Goal: Navigation & Orientation: Find specific page/section

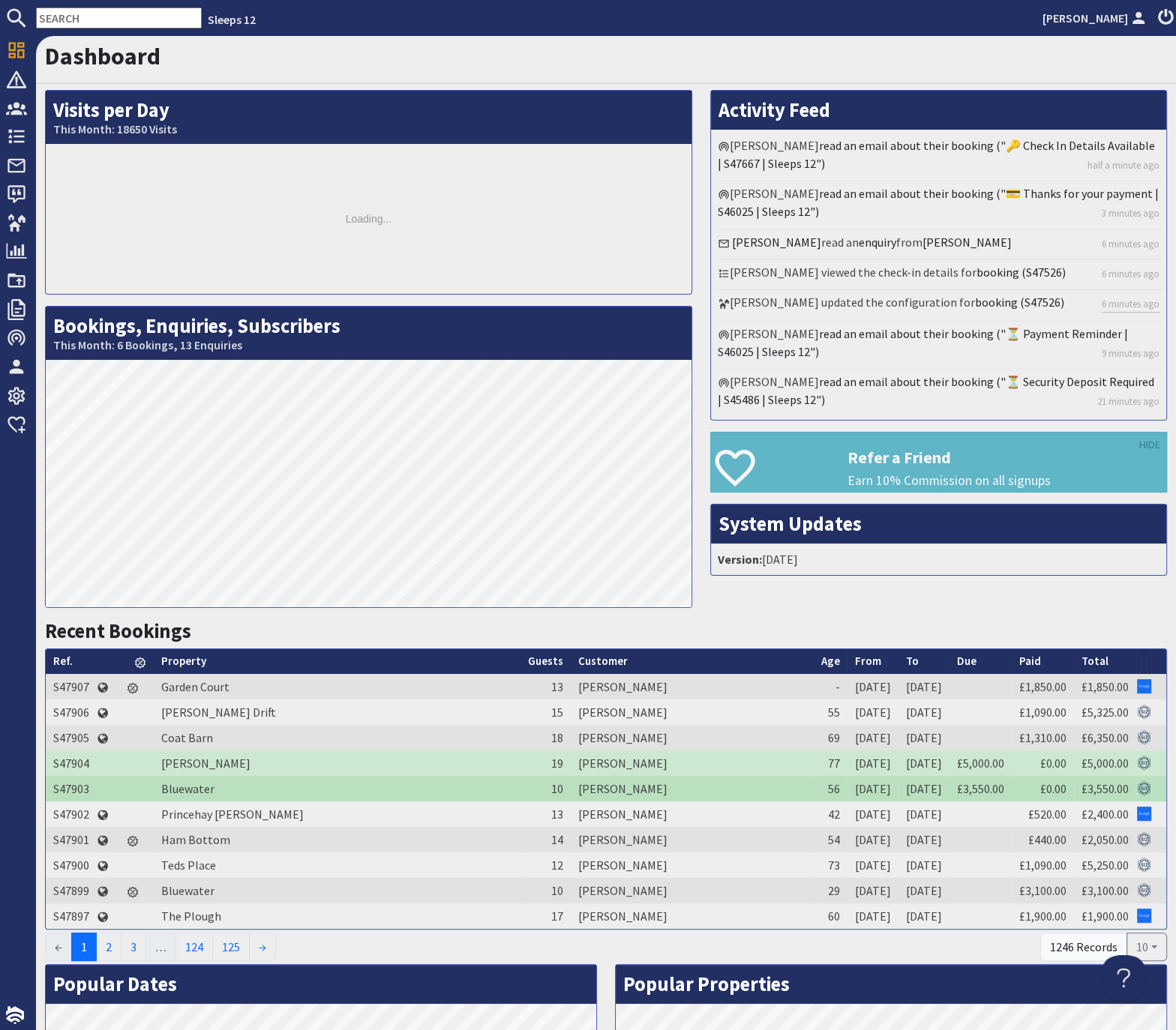
click at [94, 18] on input "text" at bounding box center [119, 17] width 166 height 21
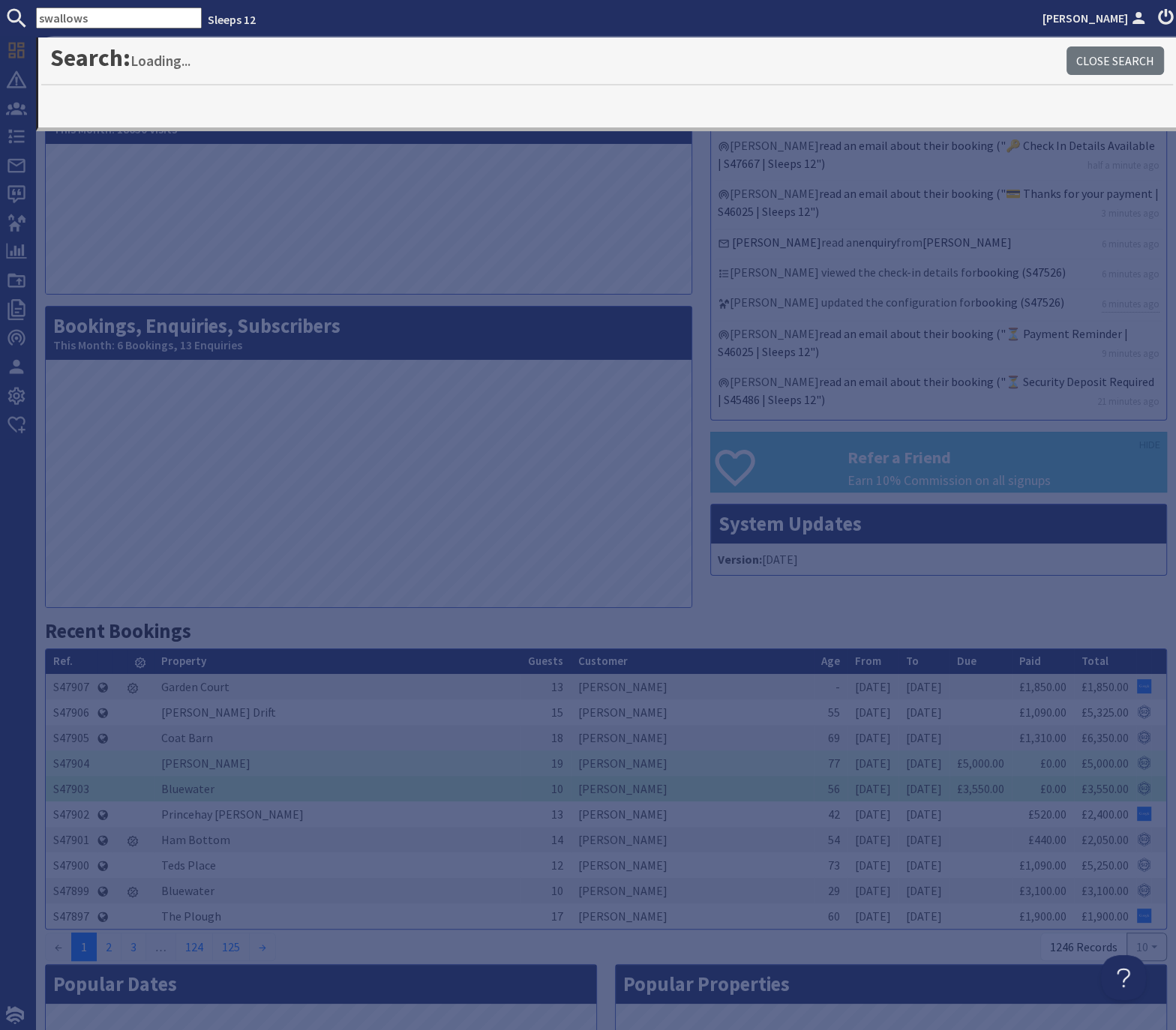
type input "swallows"
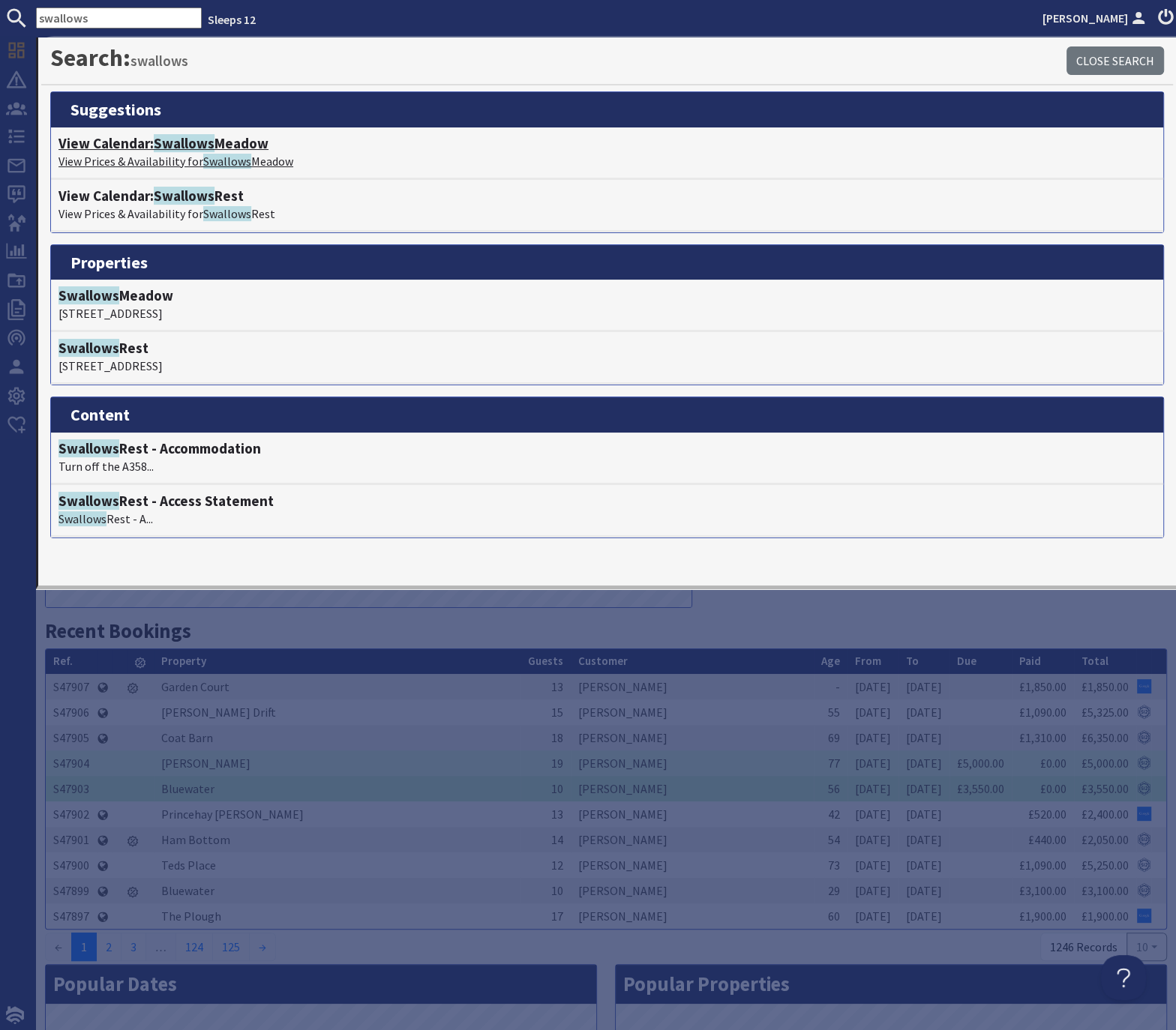
click at [154, 145] on h4 "View Calendar: Swallows Meadow" at bounding box center [607, 144] width 1097 height 17
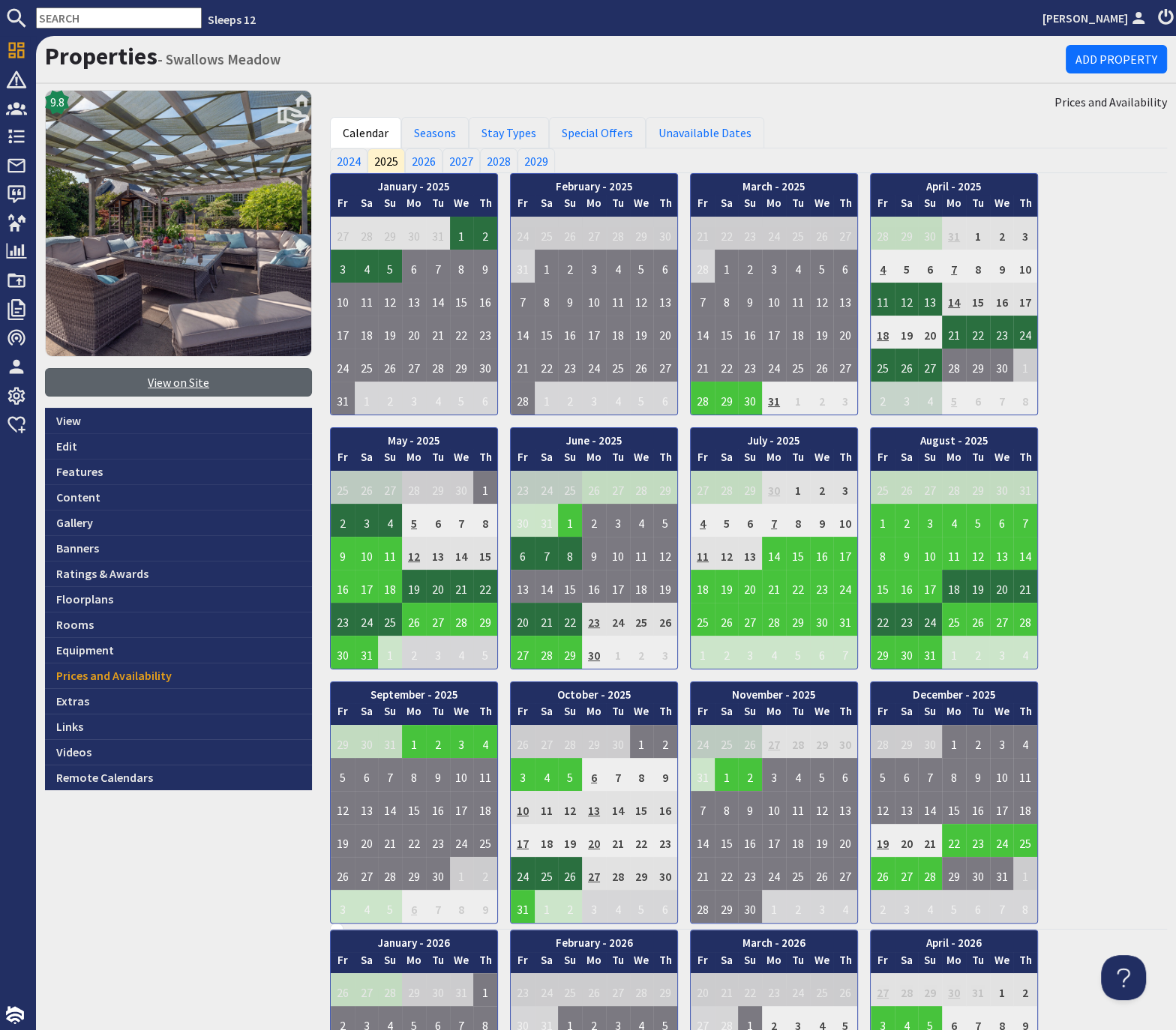
click at [174, 384] on link "View on Site" at bounding box center [179, 382] width 267 height 29
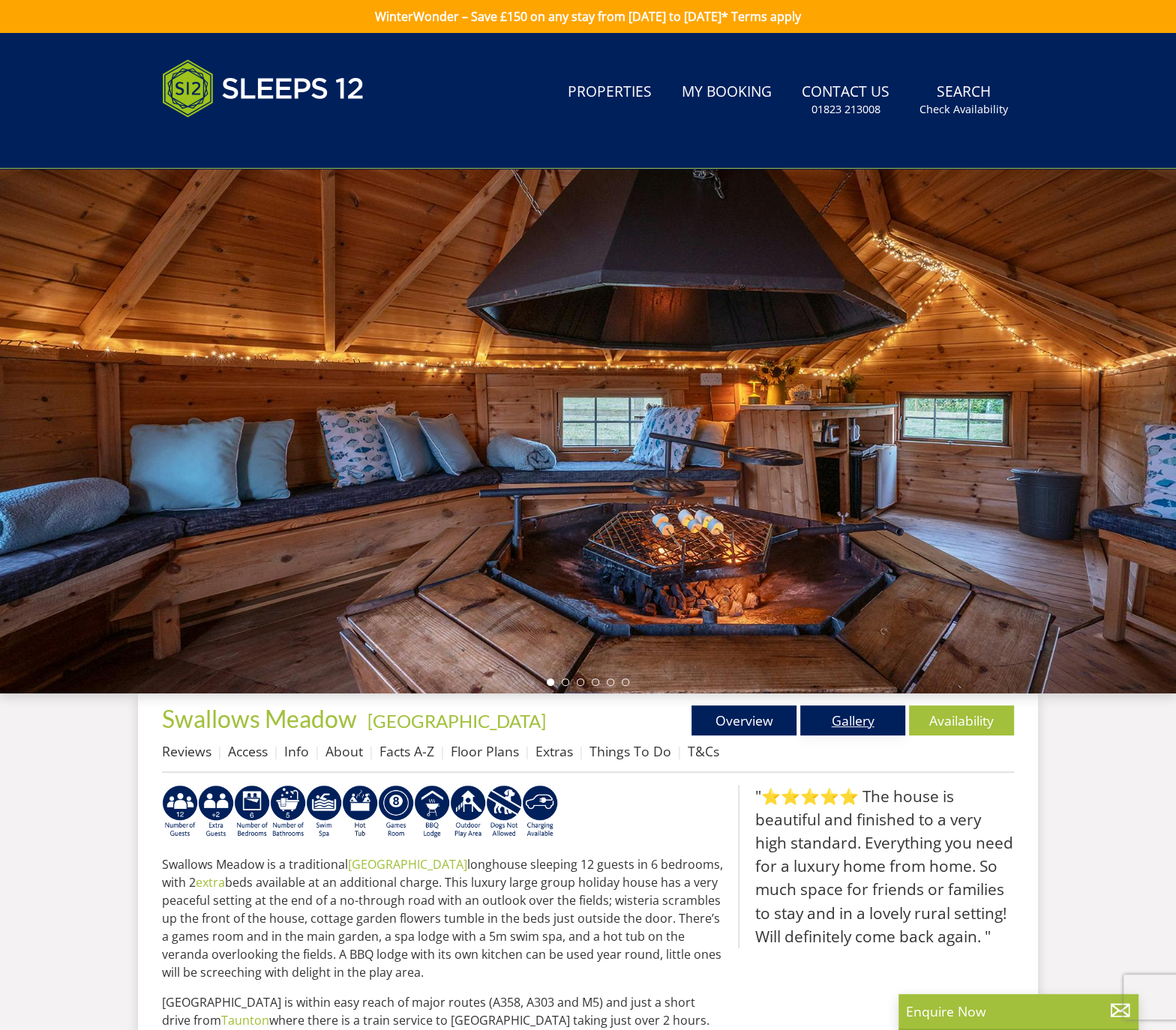
click at [843, 727] on link "Gallery" at bounding box center [852, 721] width 105 height 30
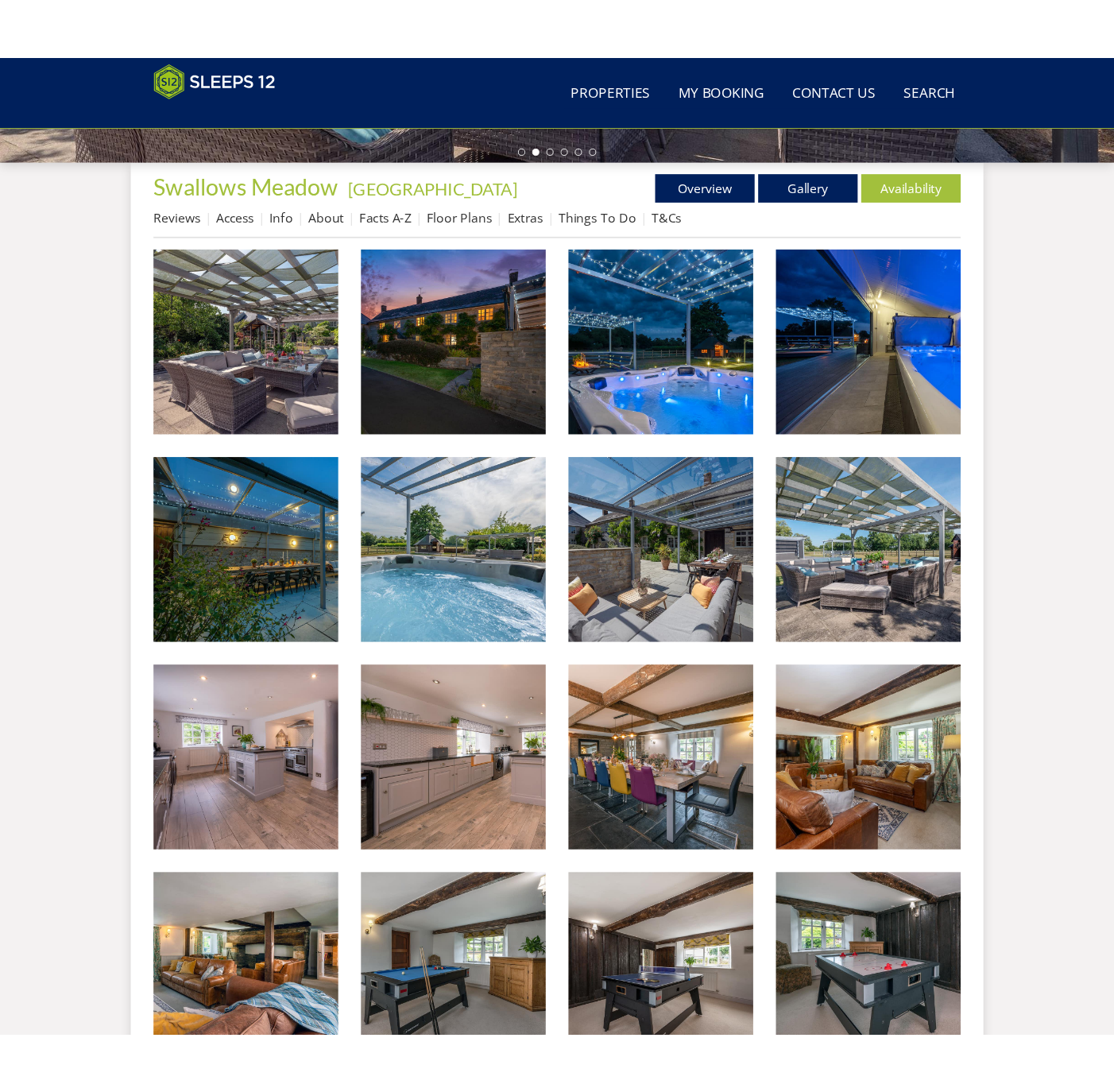
scroll to position [554, 0]
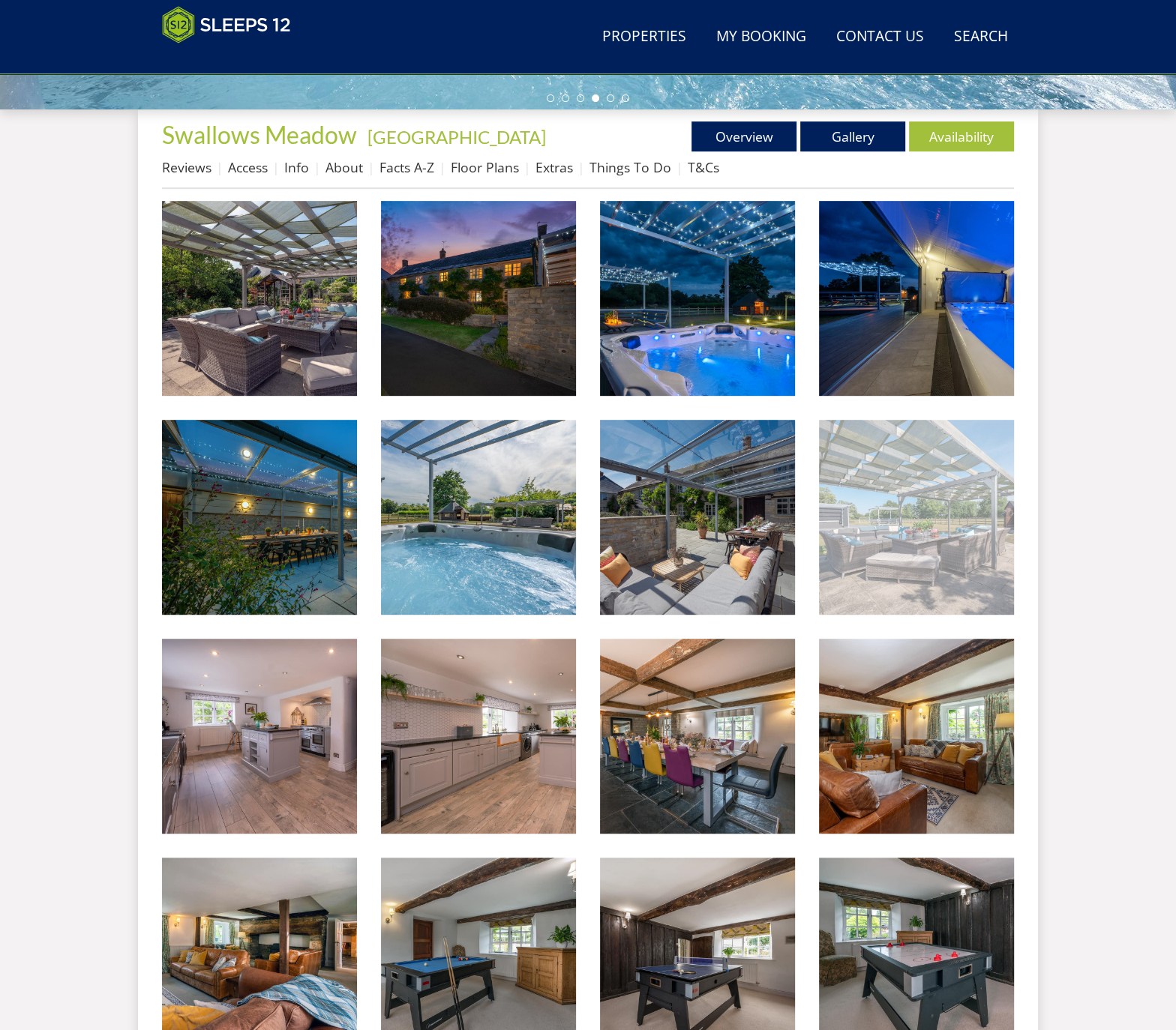
click at [893, 490] on img at bounding box center [917, 517] width 195 height 195
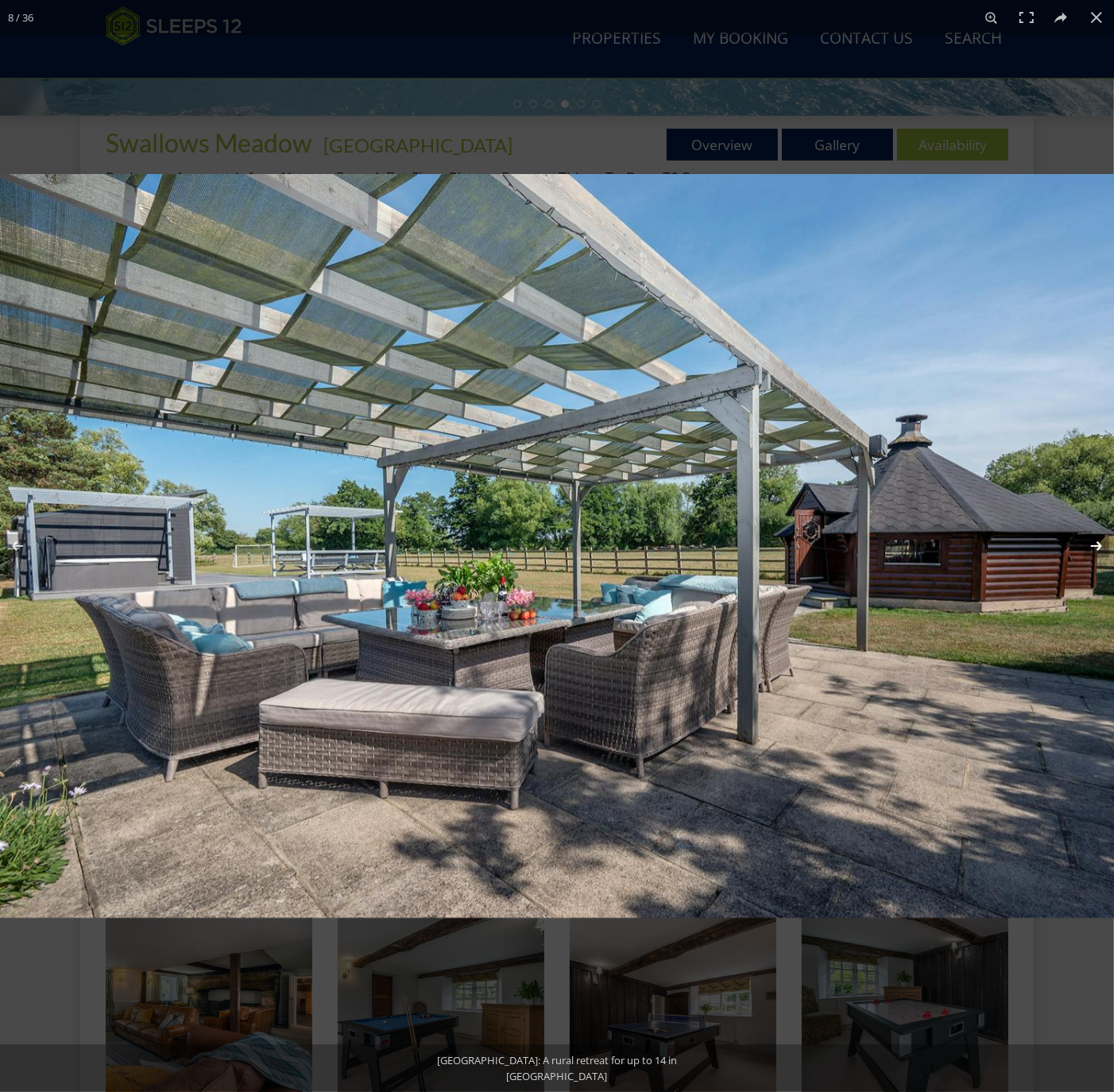
click at [1097, 544] on button at bounding box center [1086, 546] width 56 height 79
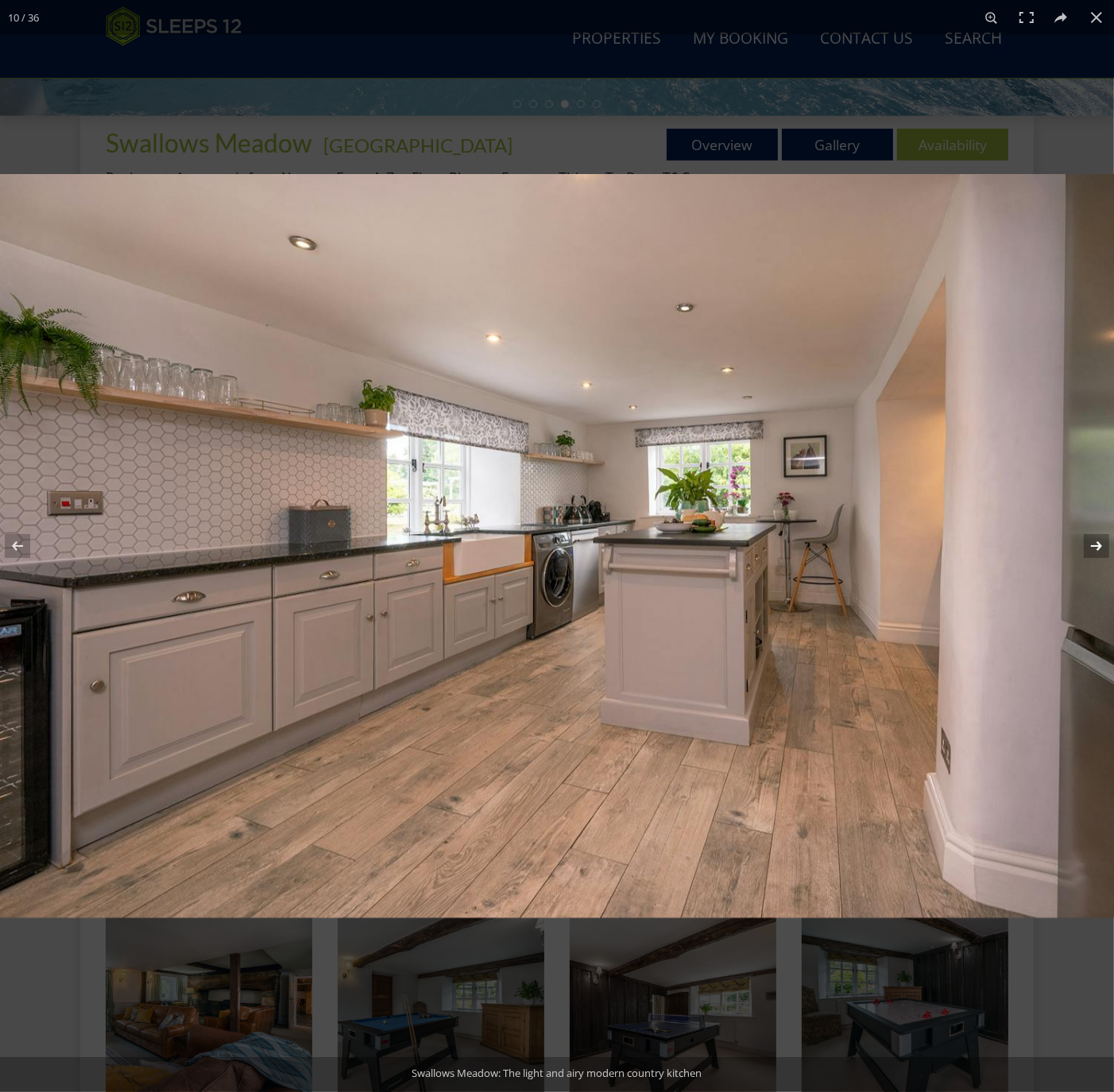
click at [1097, 544] on button at bounding box center [1086, 546] width 56 height 79
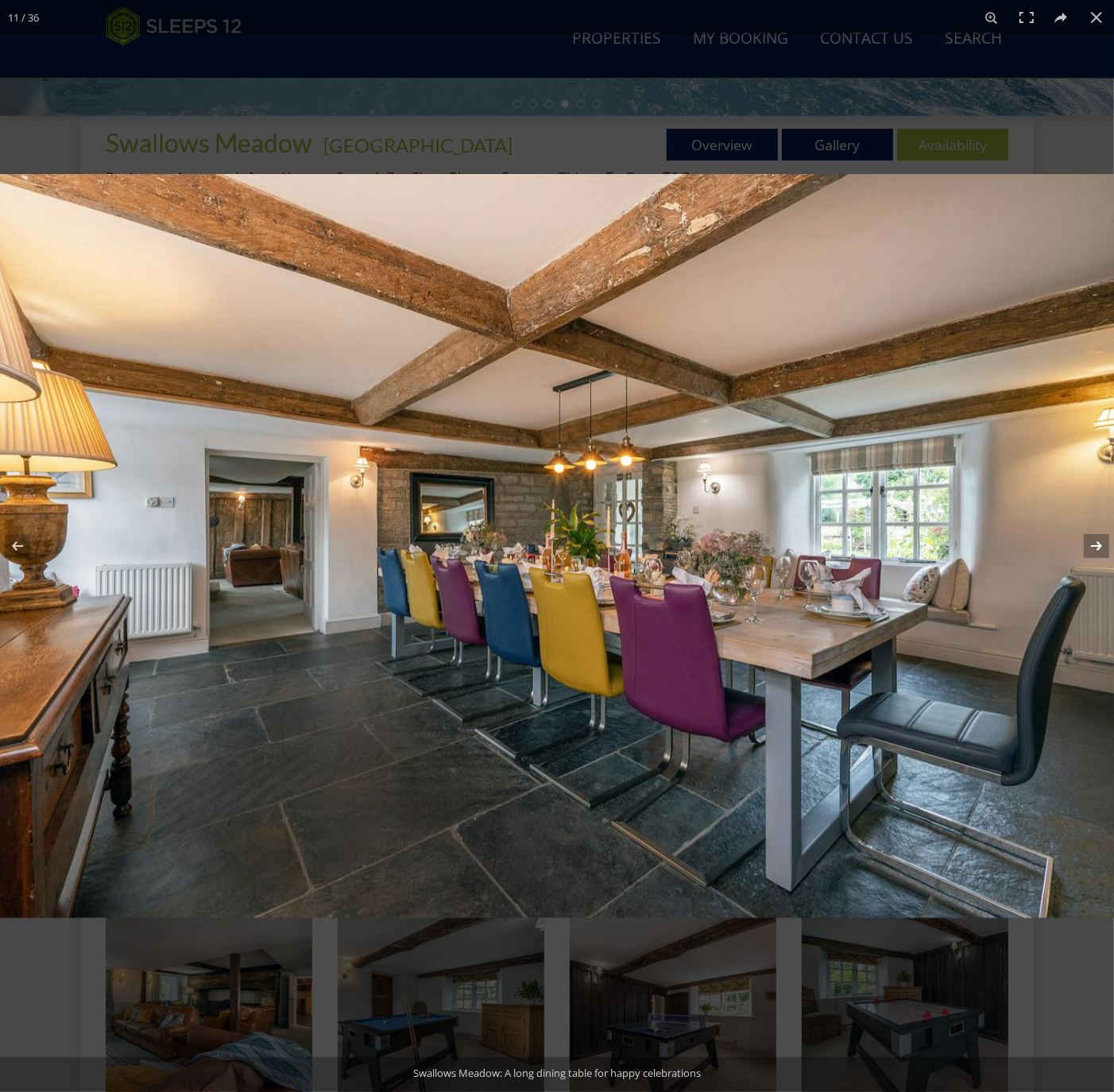
click at [1097, 544] on button at bounding box center [1086, 546] width 56 height 79
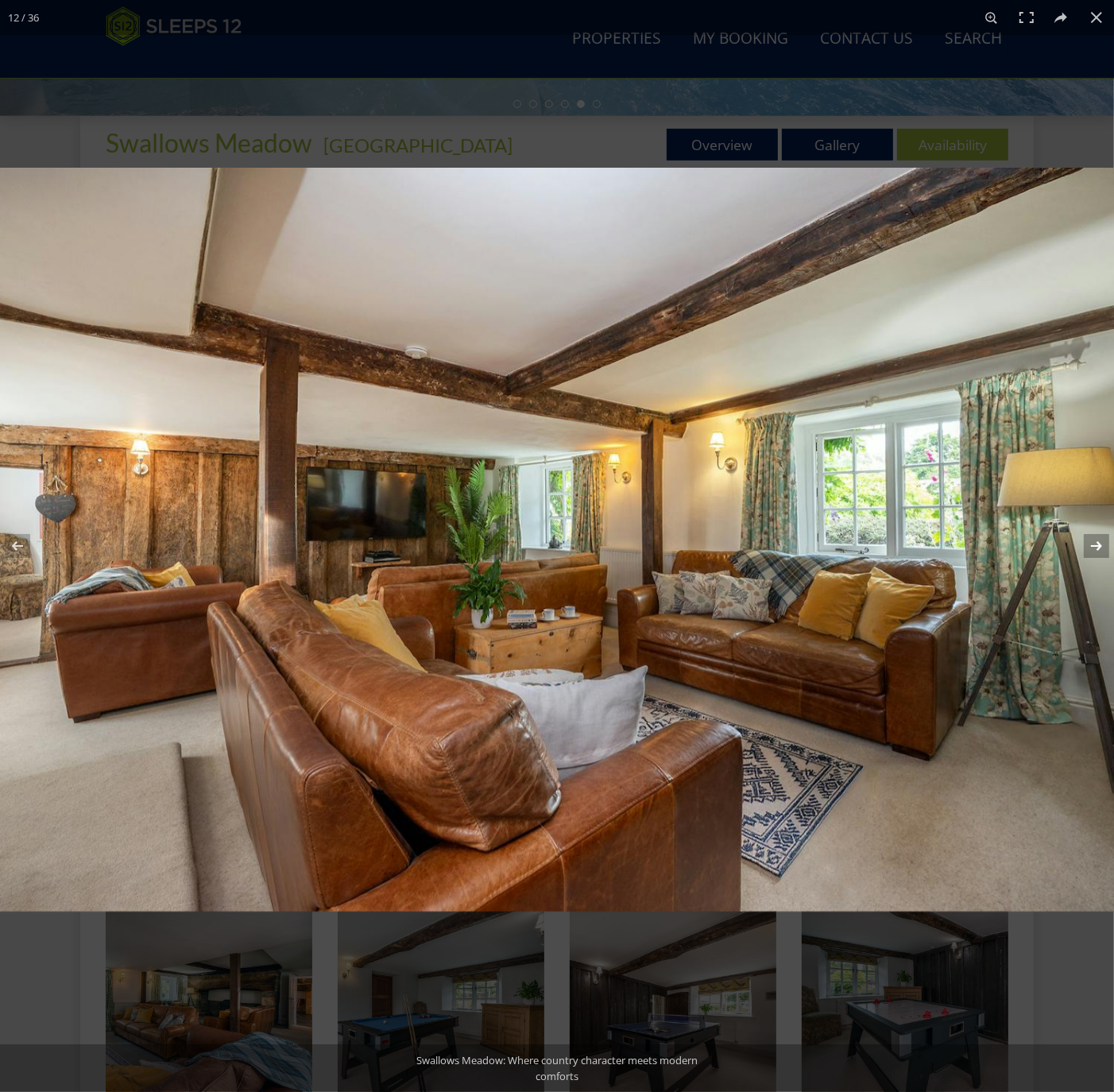
click at [1097, 544] on button at bounding box center [1086, 546] width 56 height 79
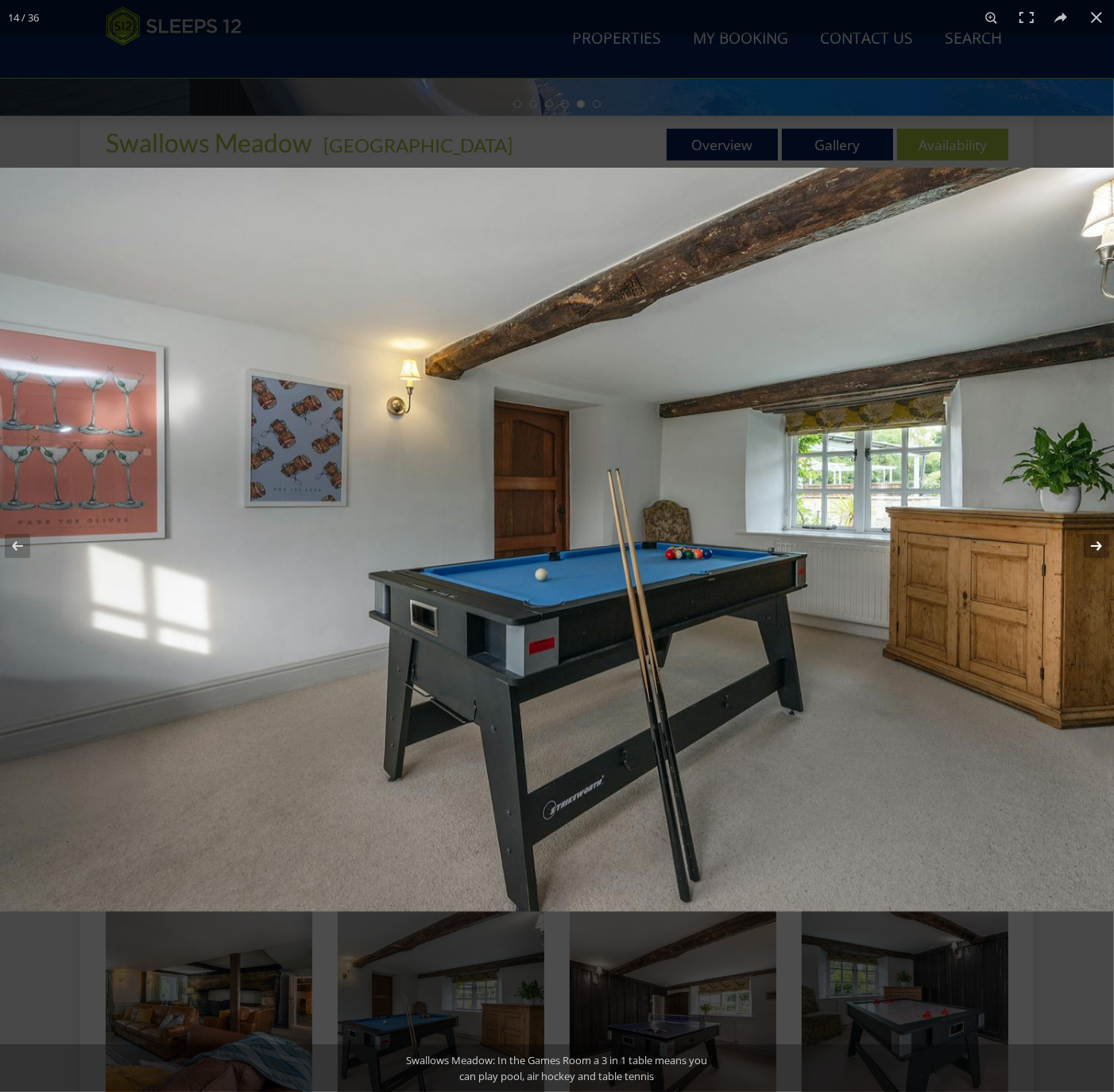
click at [1097, 544] on button at bounding box center [1086, 546] width 56 height 79
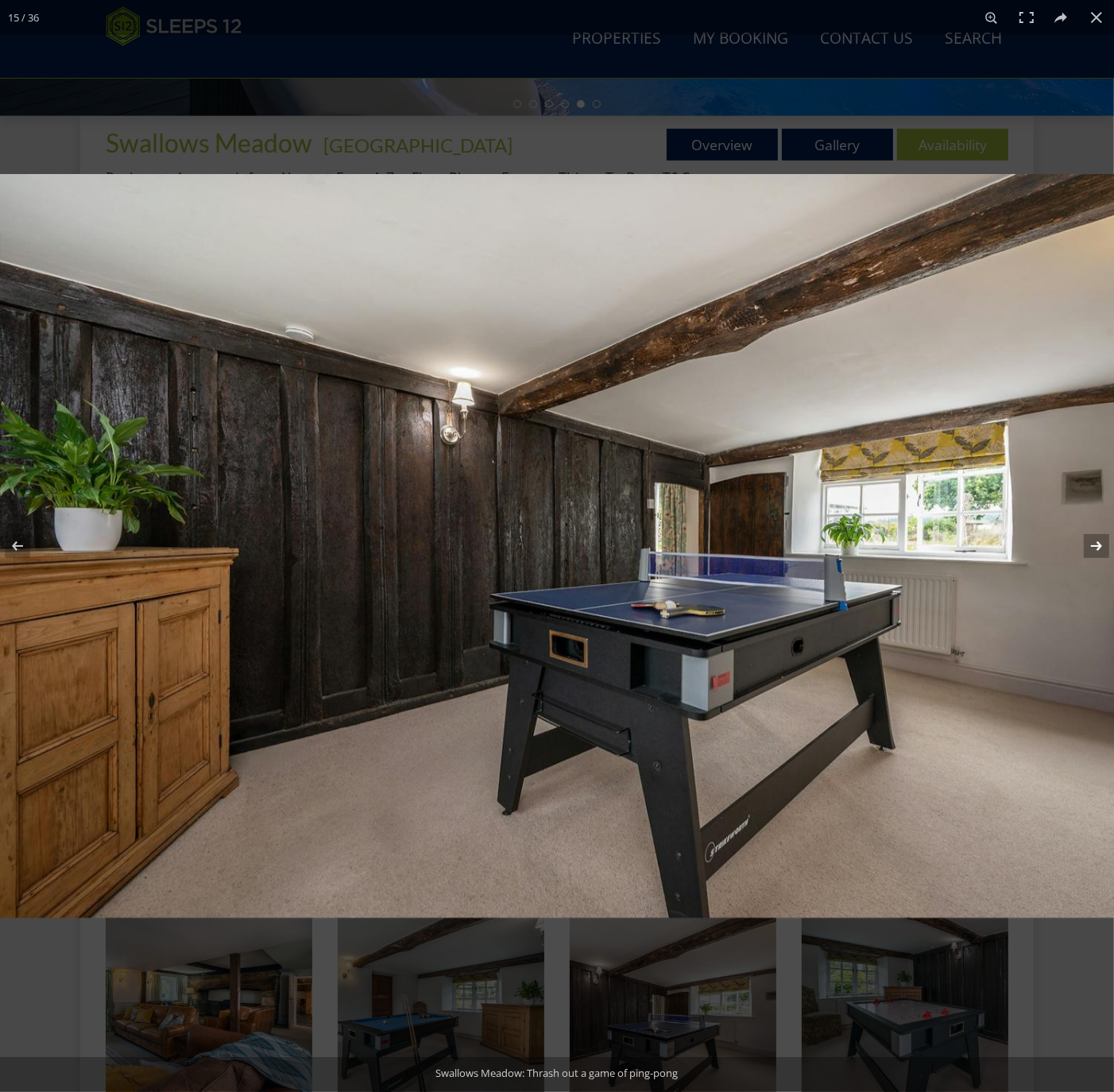
click at [1097, 544] on button at bounding box center [1086, 546] width 56 height 79
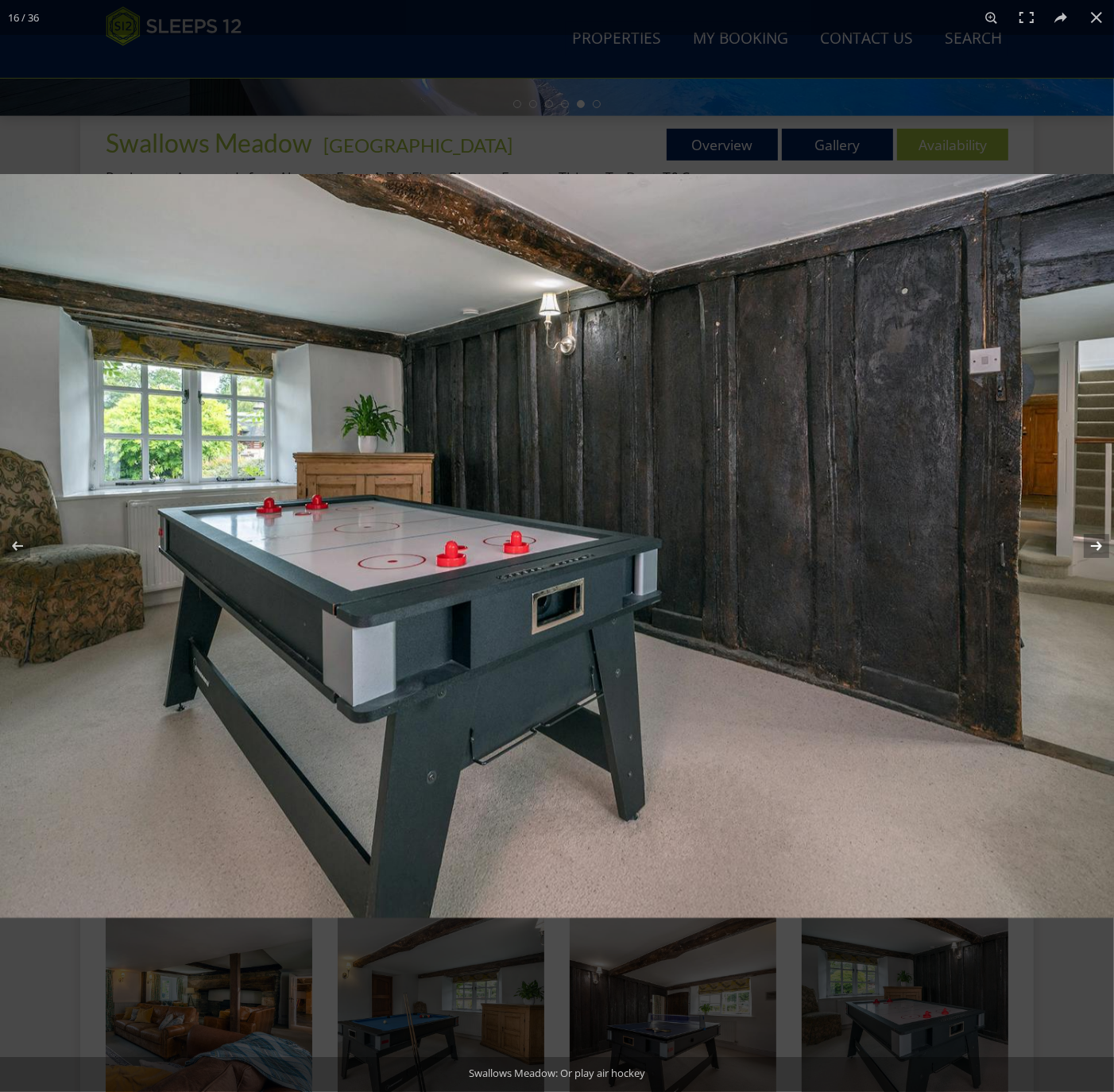
click at [1097, 544] on button at bounding box center [1086, 546] width 56 height 79
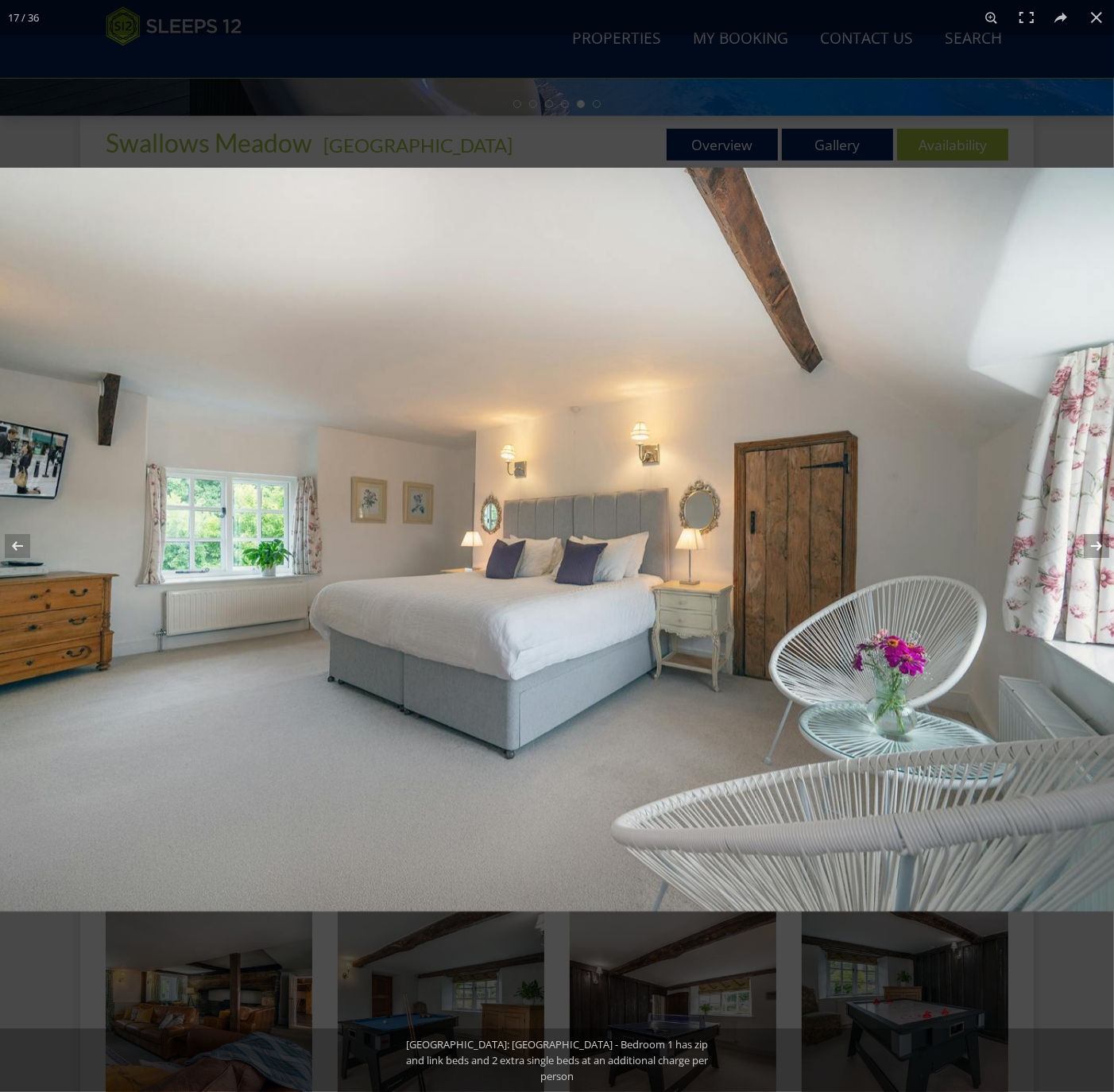
click at [1097, 544] on button at bounding box center [1086, 546] width 56 height 79
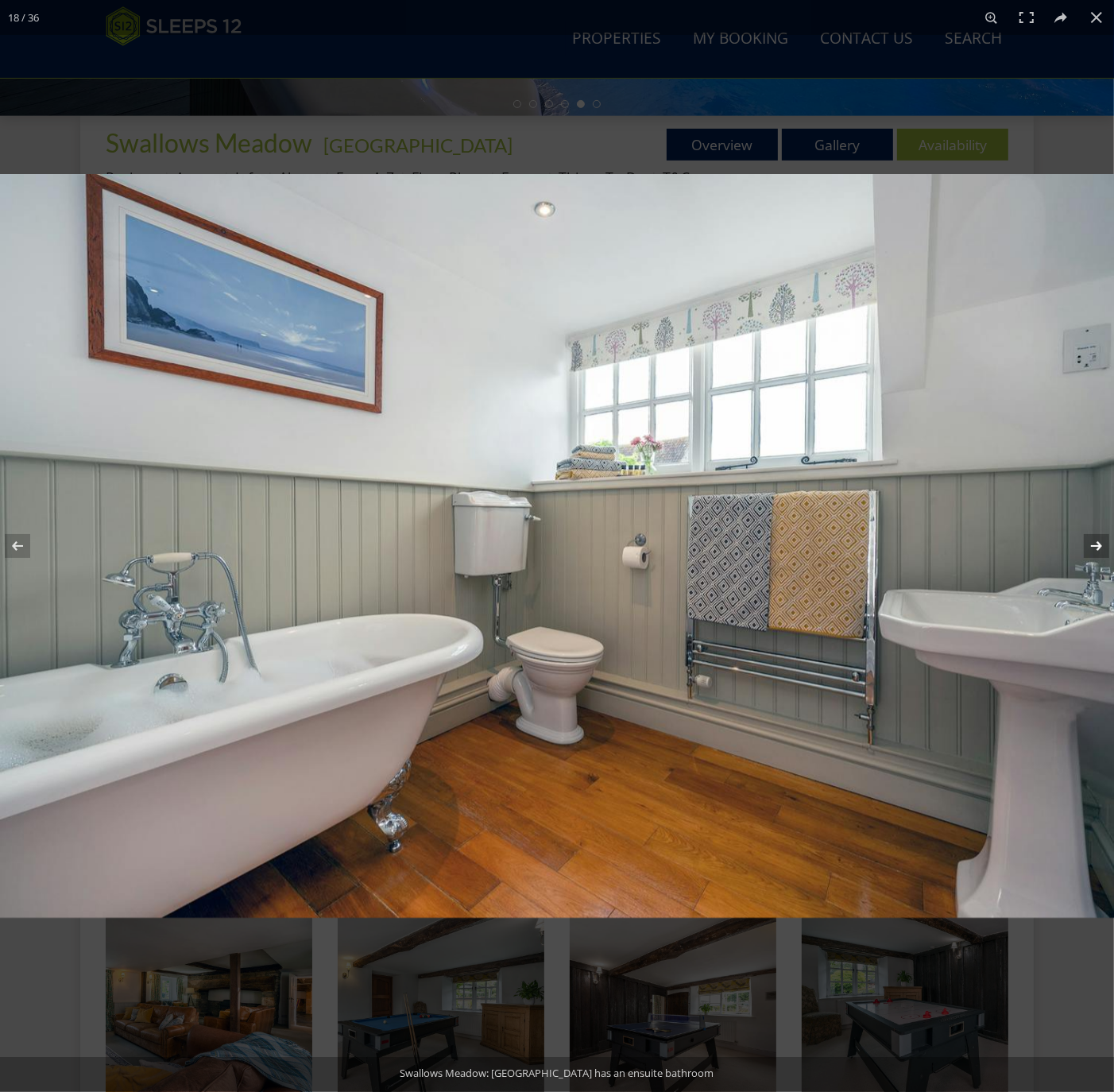
click at [1097, 544] on button at bounding box center [1086, 546] width 56 height 79
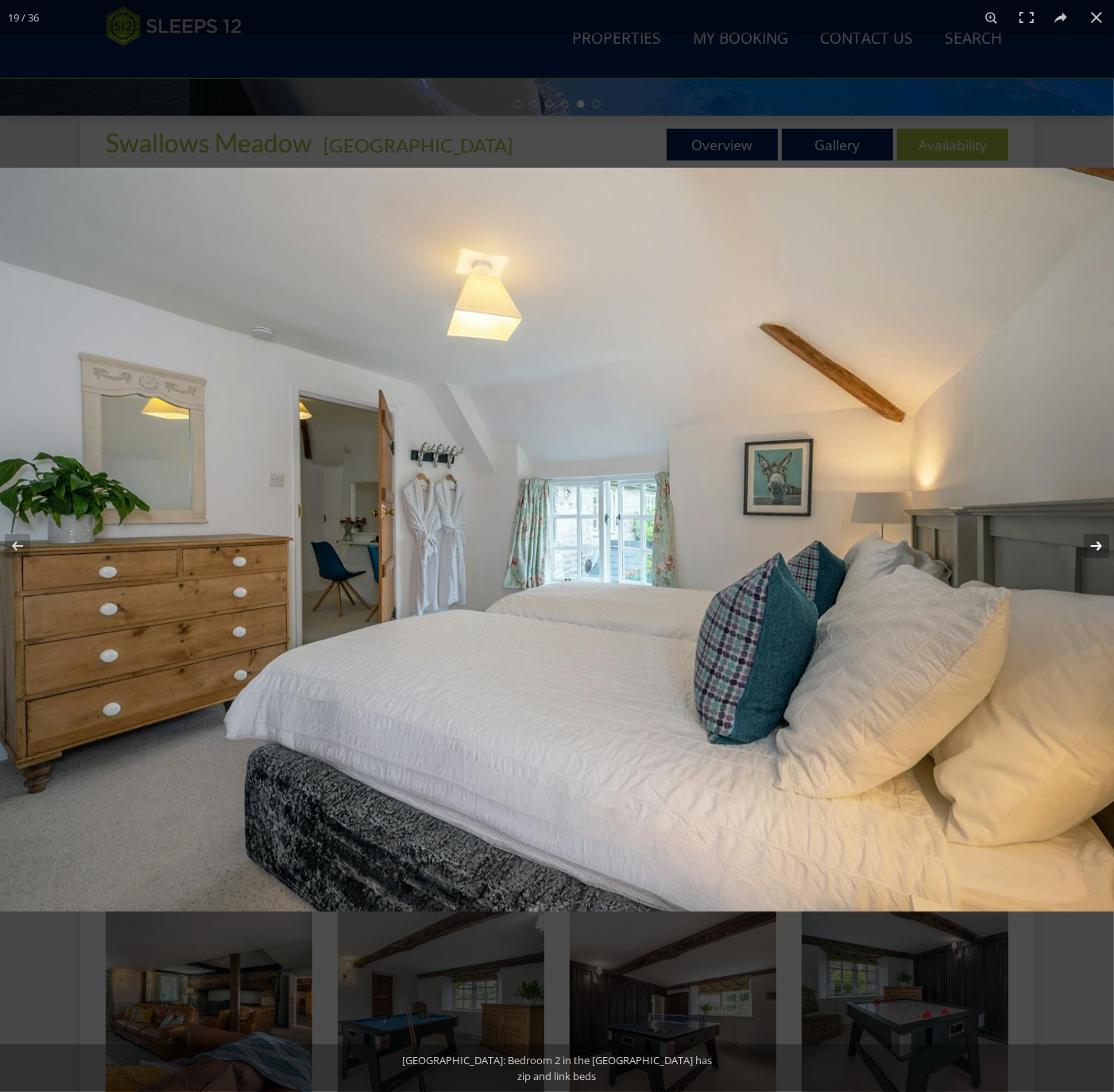
click at [1097, 544] on button at bounding box center [1086, 546] width 56 height 79
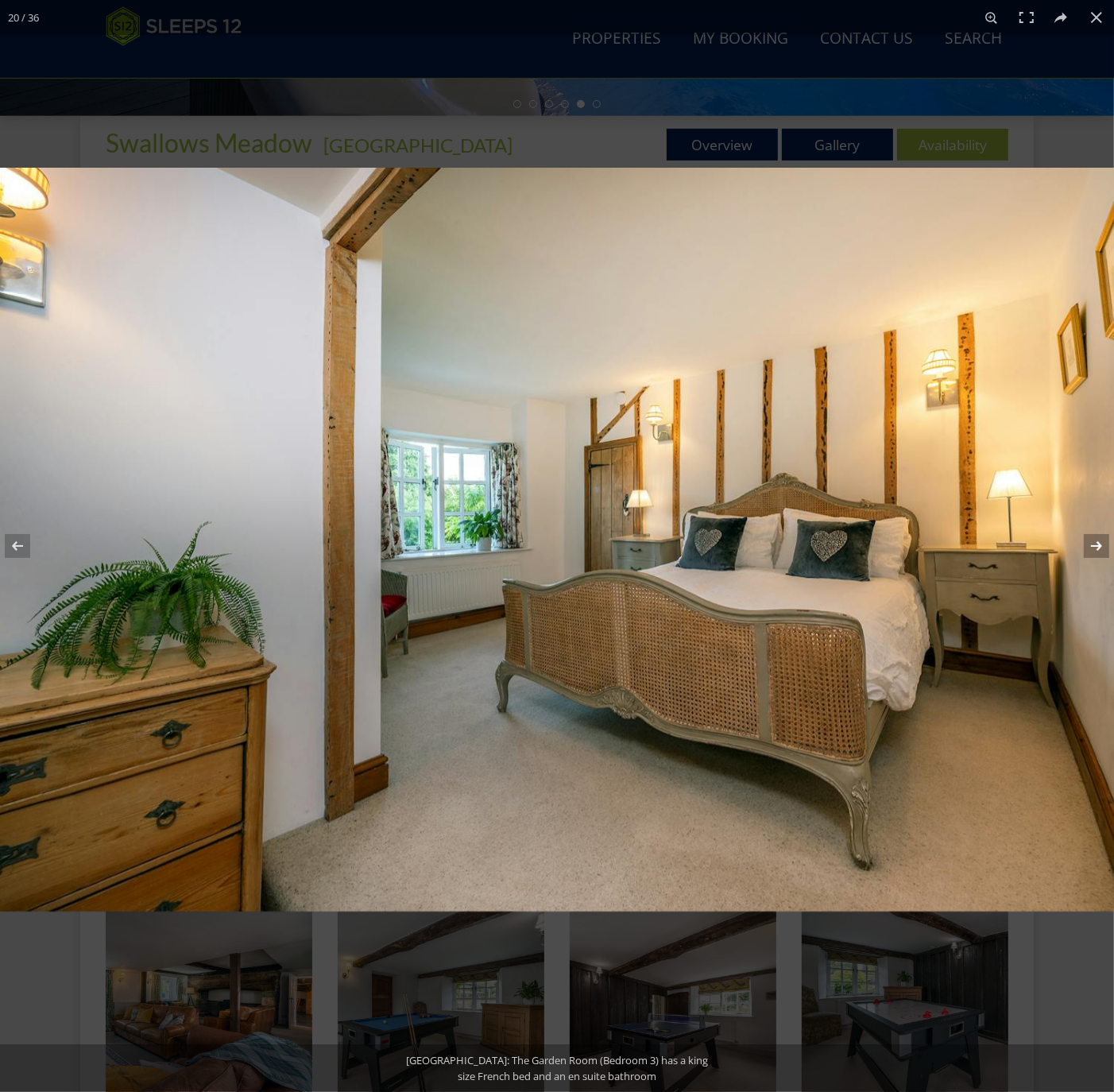
click at [1097, 544] on button at bounding box center [1086, 546] width 56 height 79
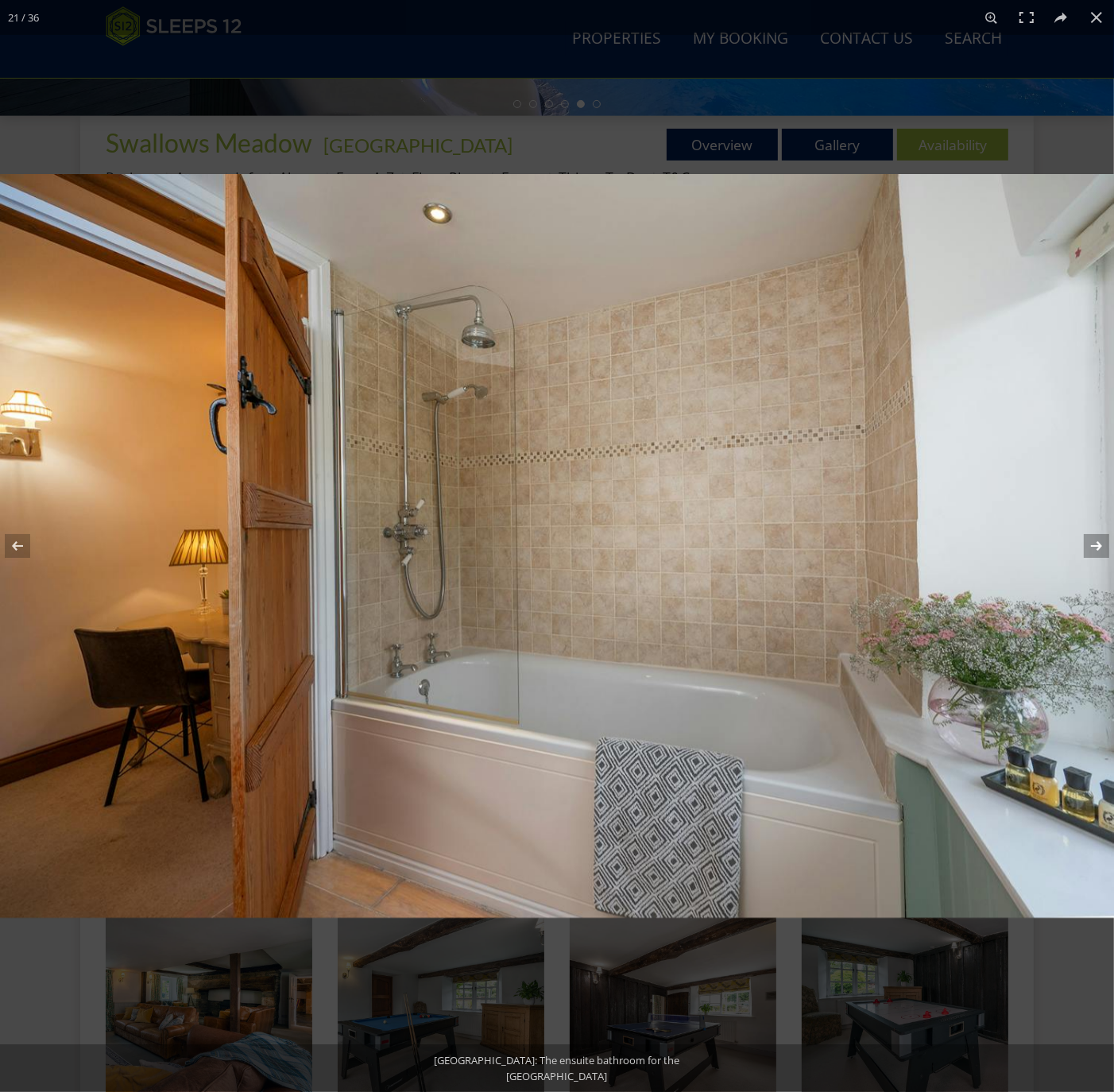
click at [1097, 544] on button at bounding box center [1086, 546] width 56 height 79
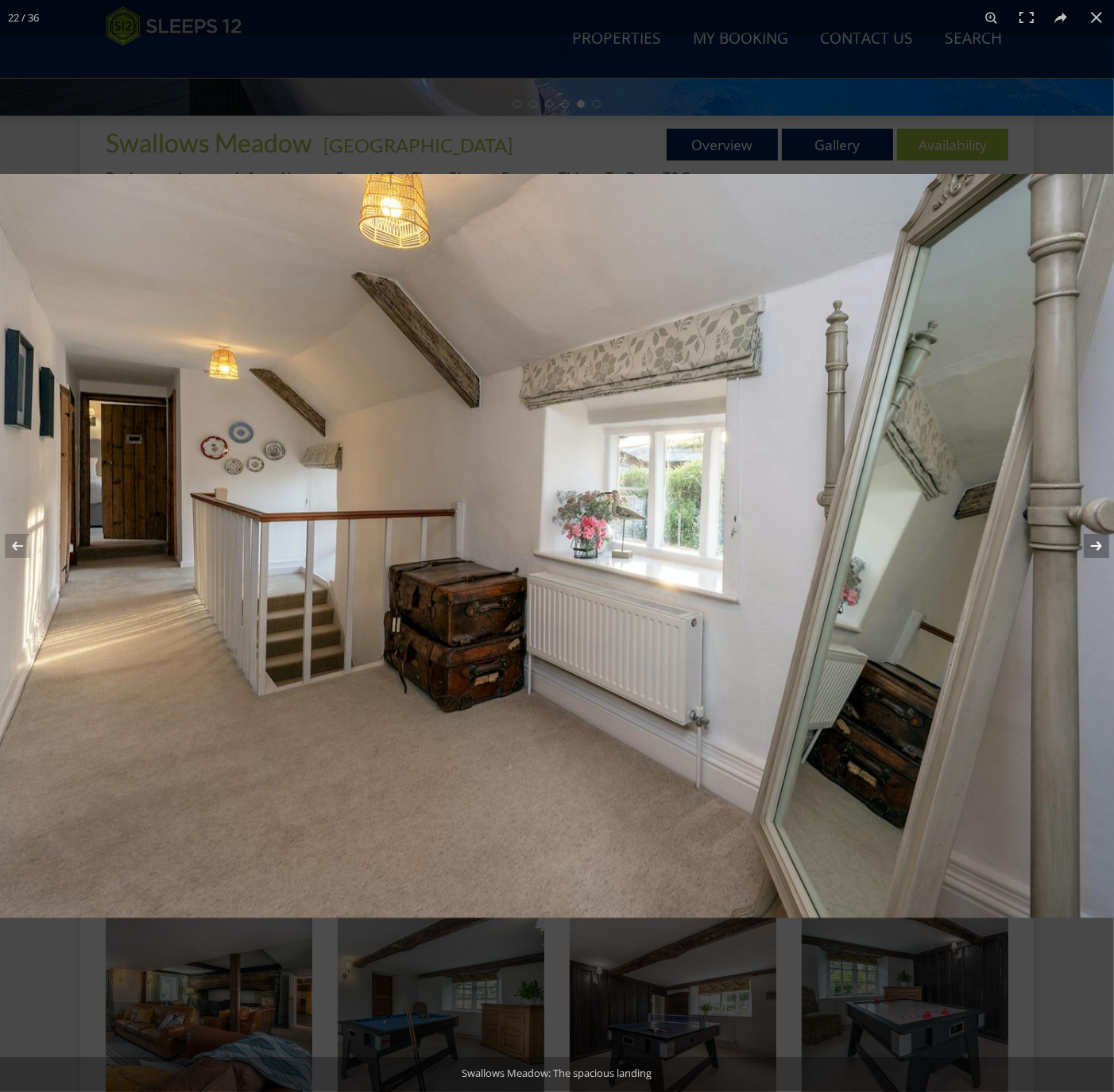
click at [1097, 544] on button at bounding box center [1086, 546] width 56 height 79
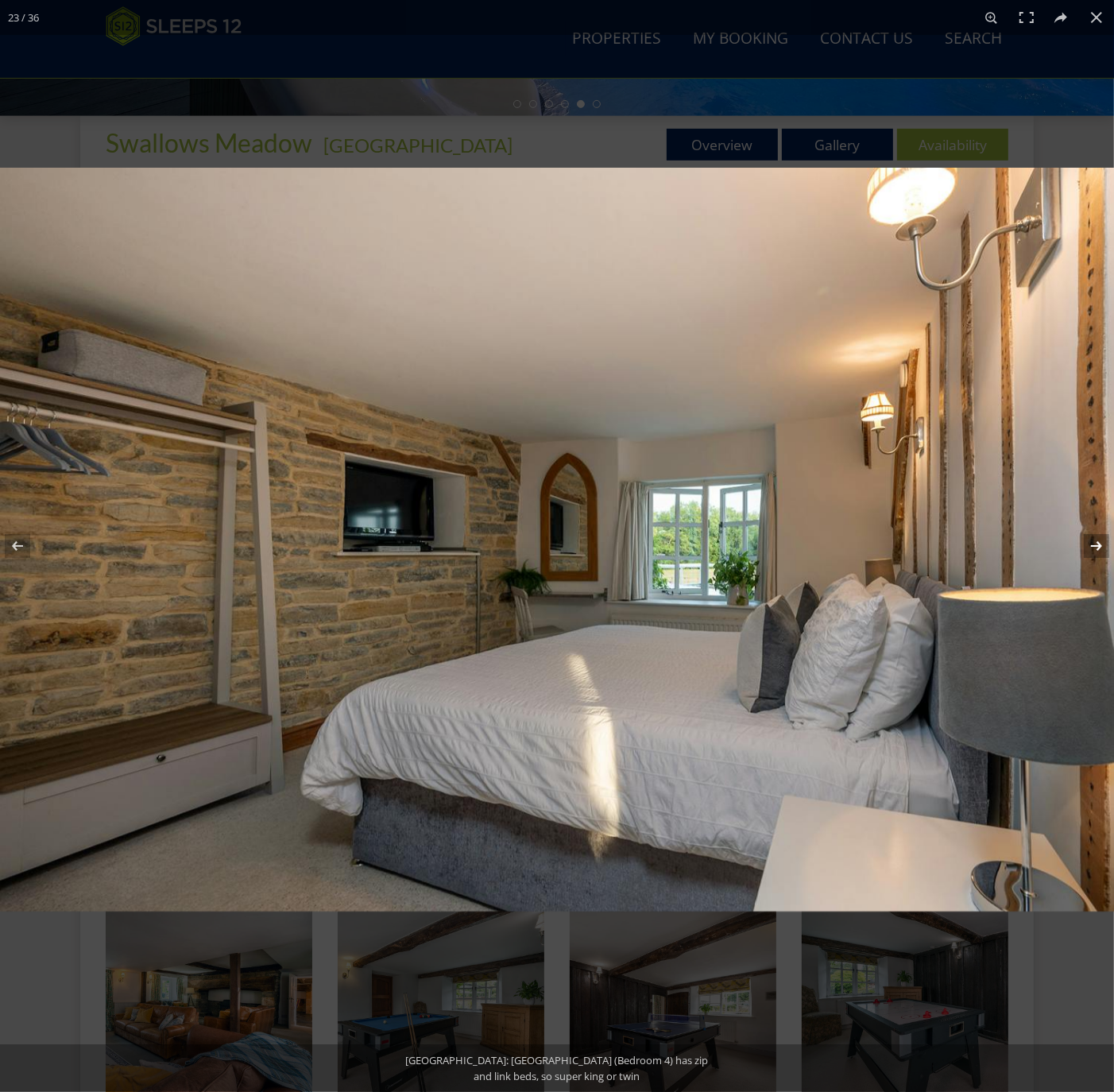
click at [1097, 544] on button at bounding box center [1086, 546] width 56 height 79
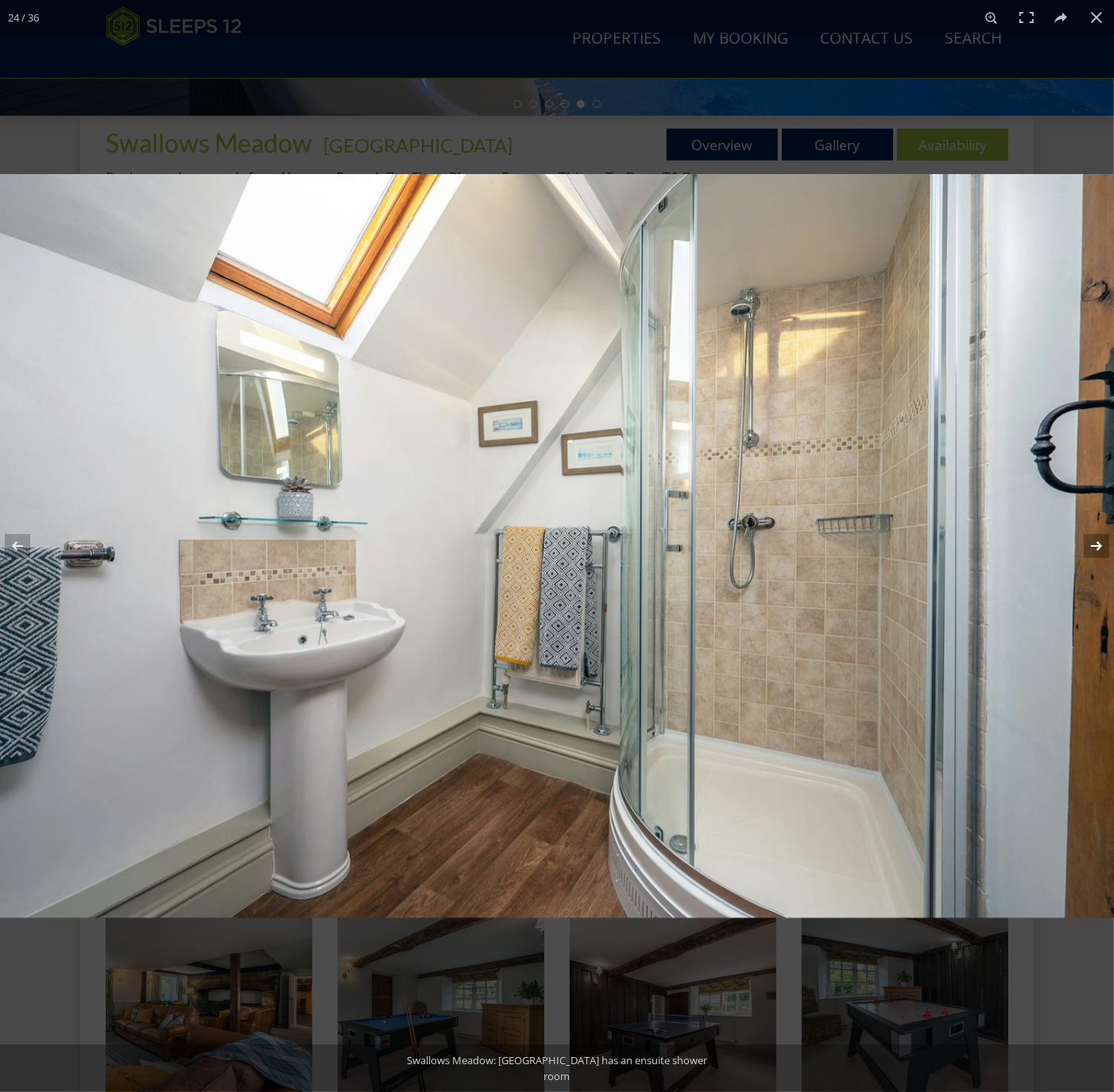
click at [1097, 544] on button at bounding box center [1086, 546] width 56 height 79
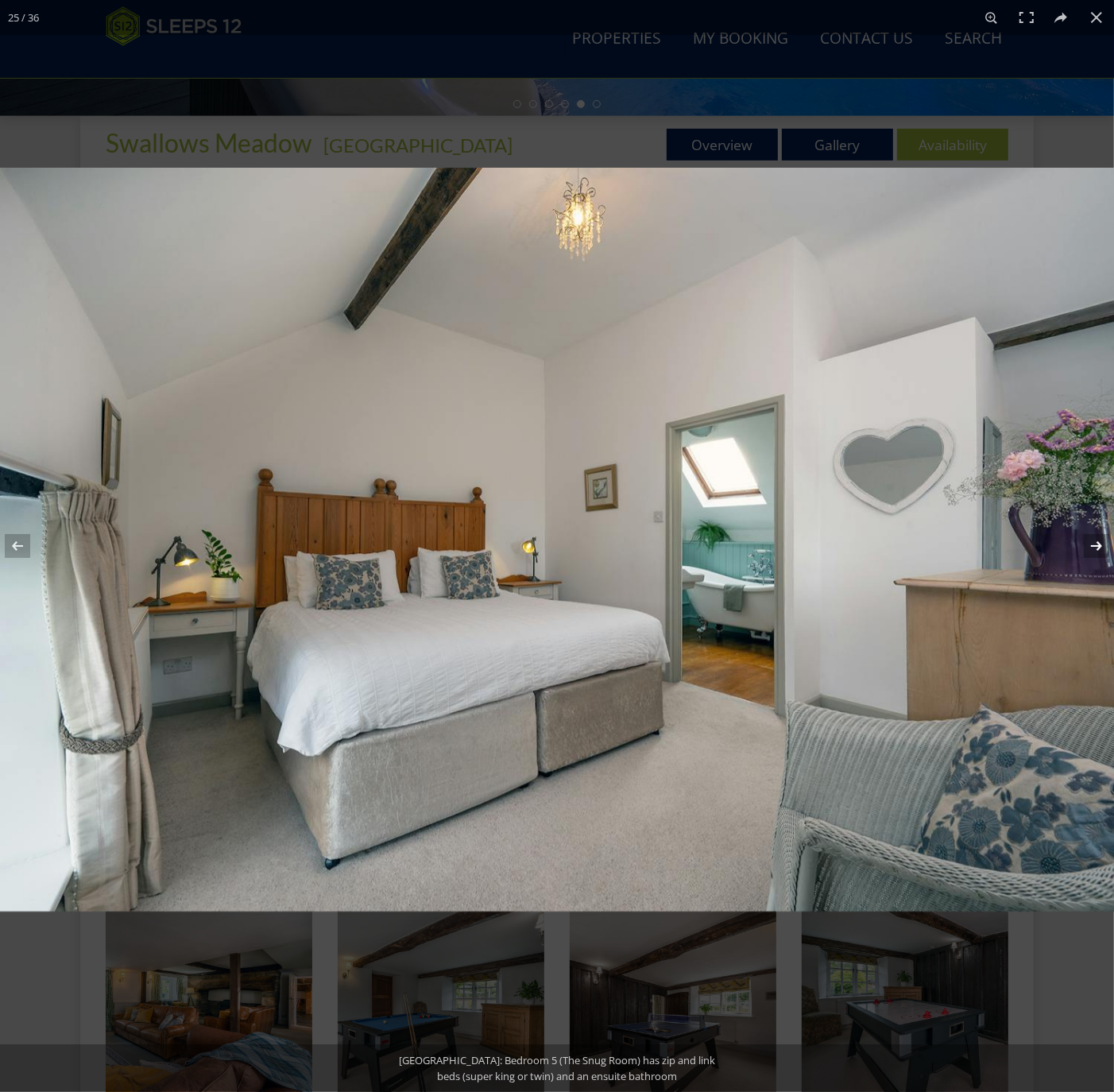
click at [1097, 544] on button at bounding box center [1086, 546] width 56 height 79
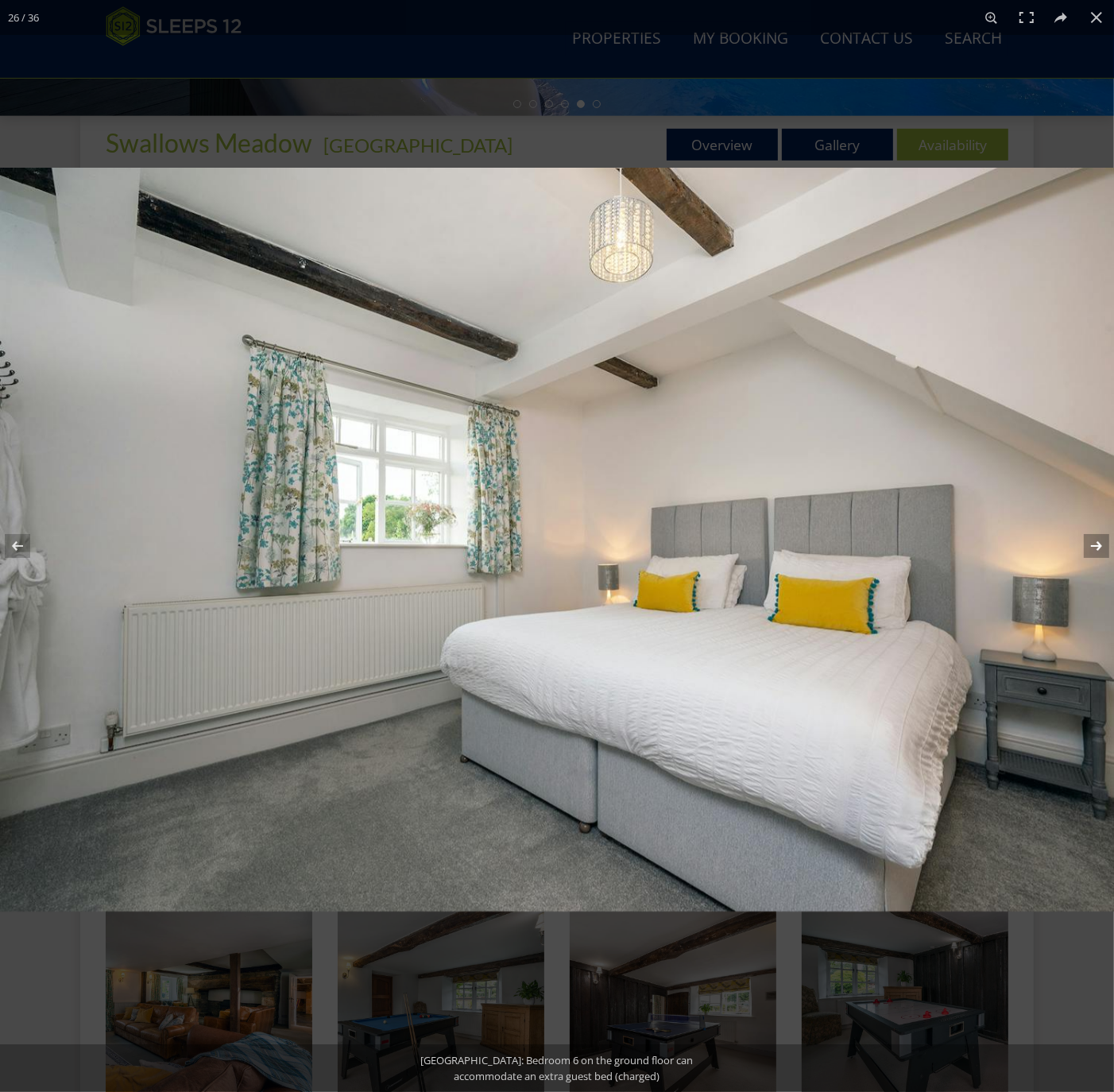
click at [1097, 544] on button at bounding box center [1086, 546] width 56 height 79
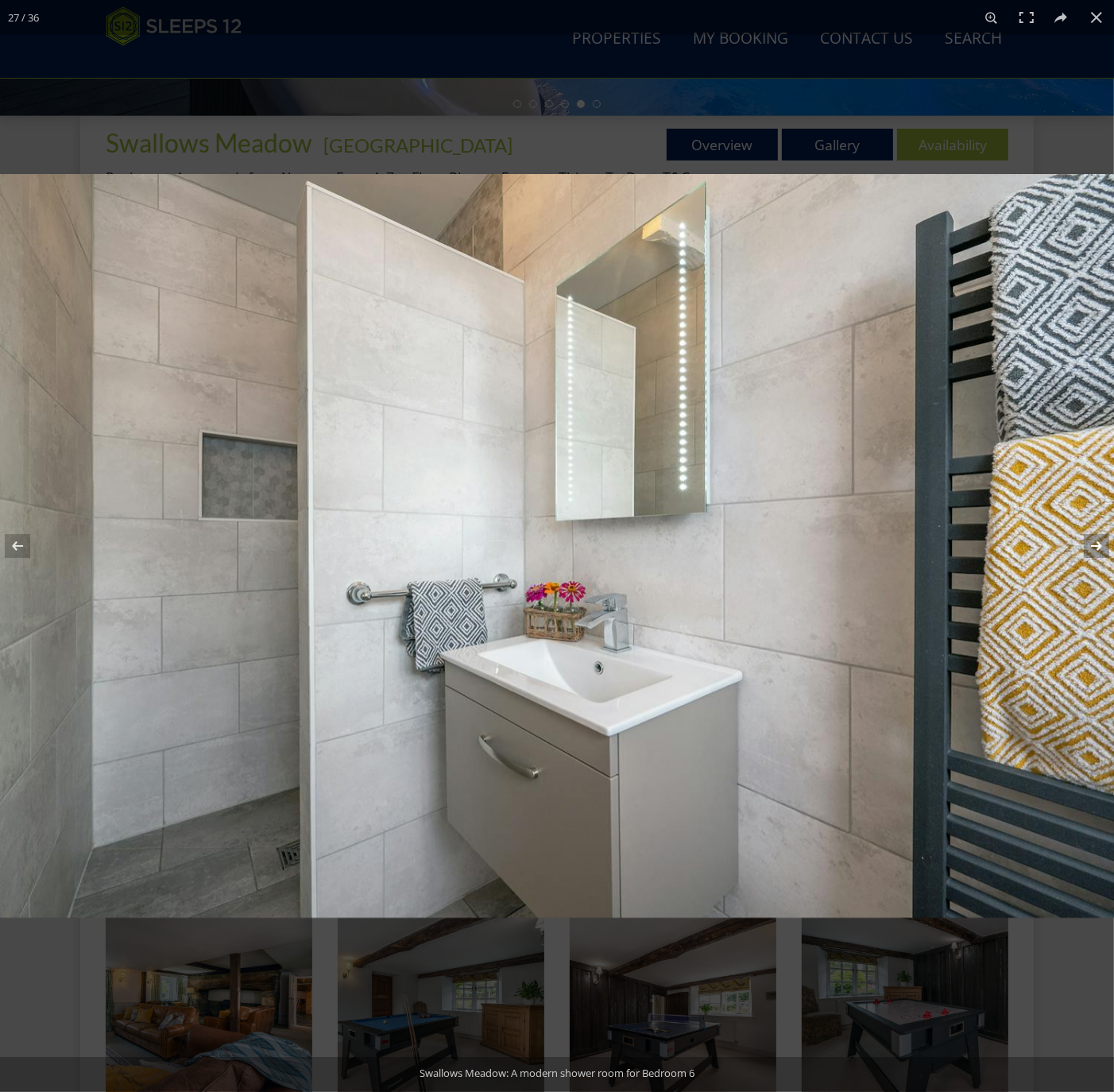
click at [1097, 544] on button at bounding box center [1086, 546] width 56 height 79
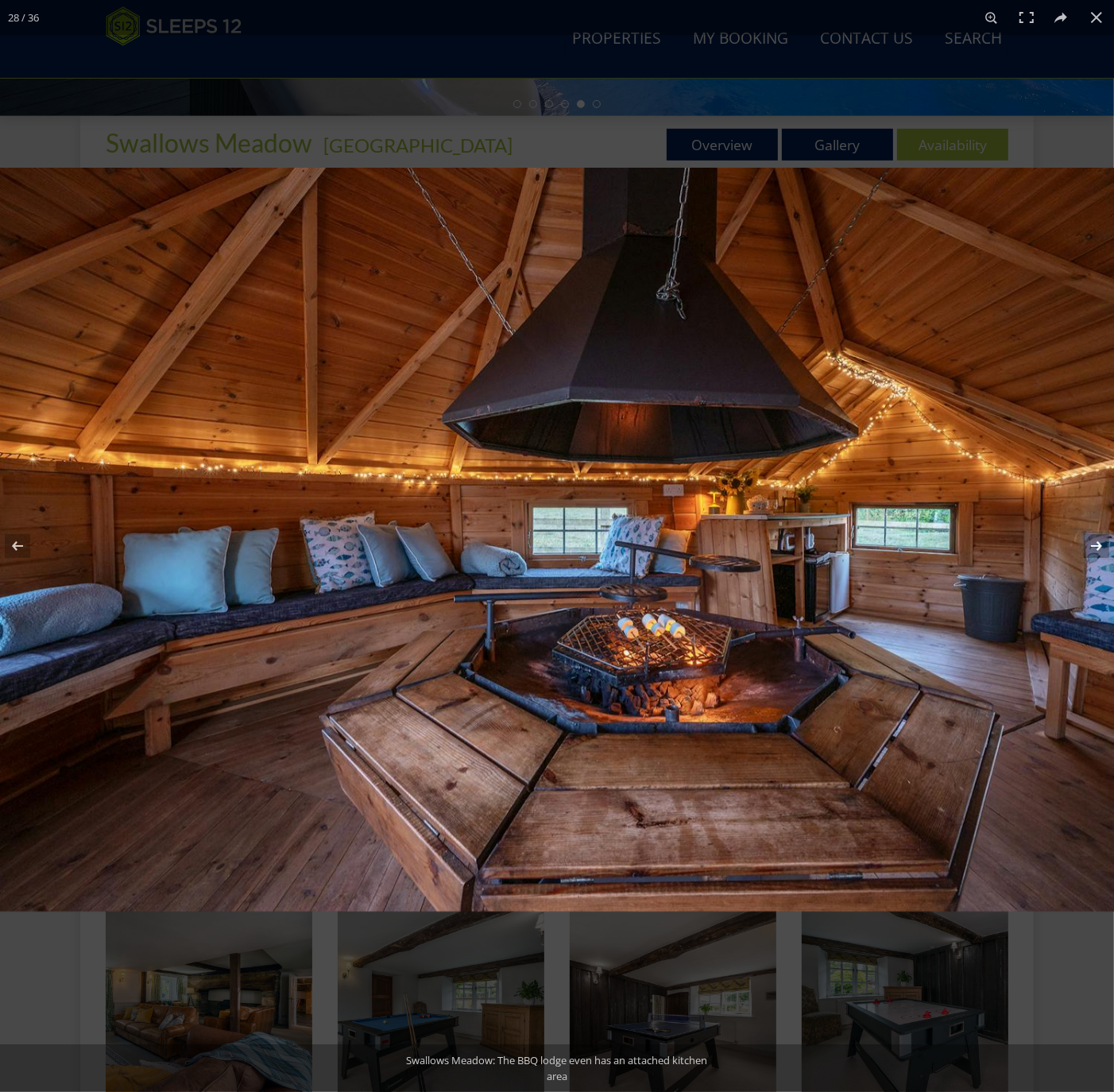
click at [1097, 544] on button at bounding box center [1086, 546] width 56 height 79
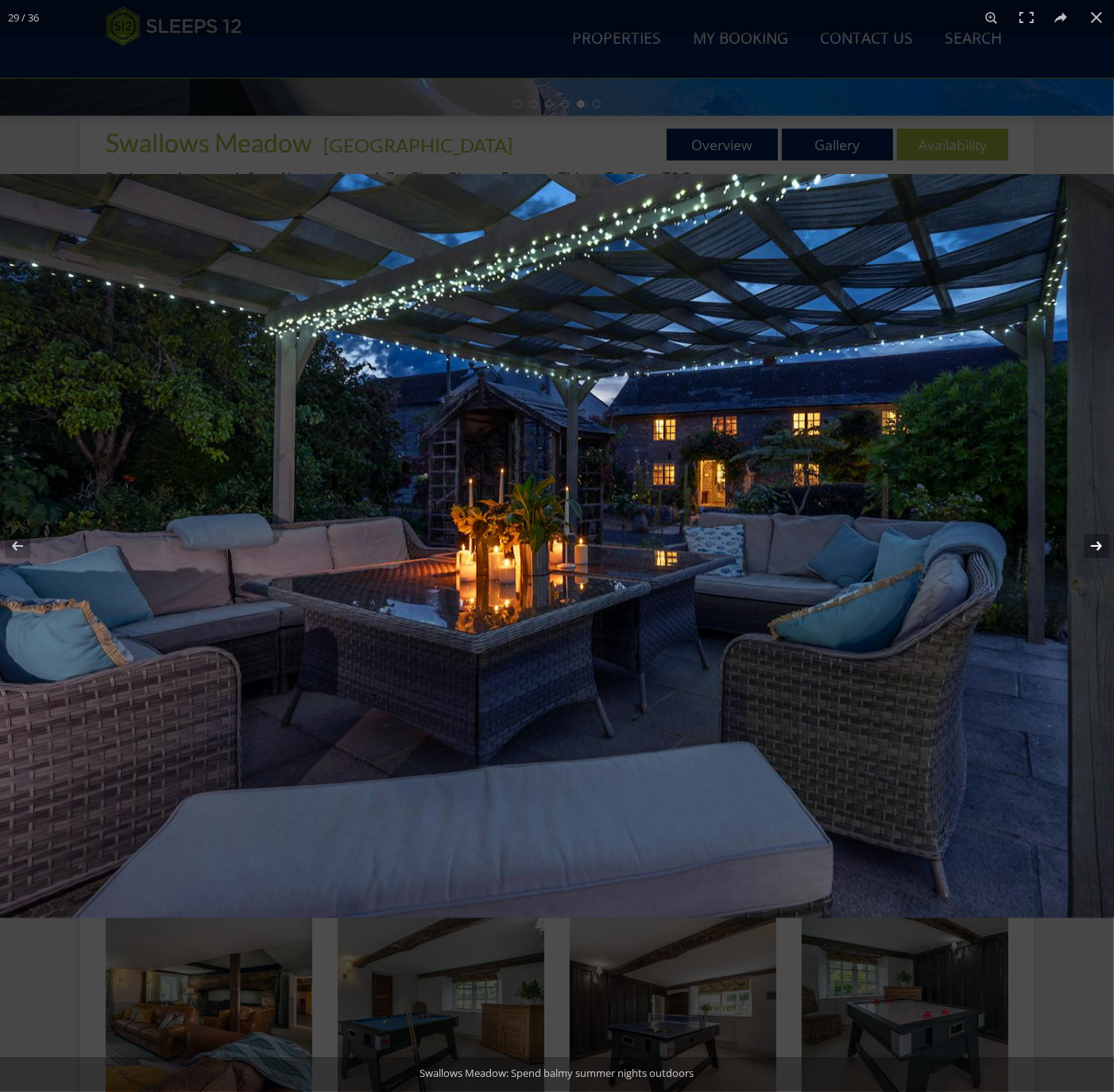
click at [1097, 544] on button at bounding box center [1086, 546] width 56 height 79
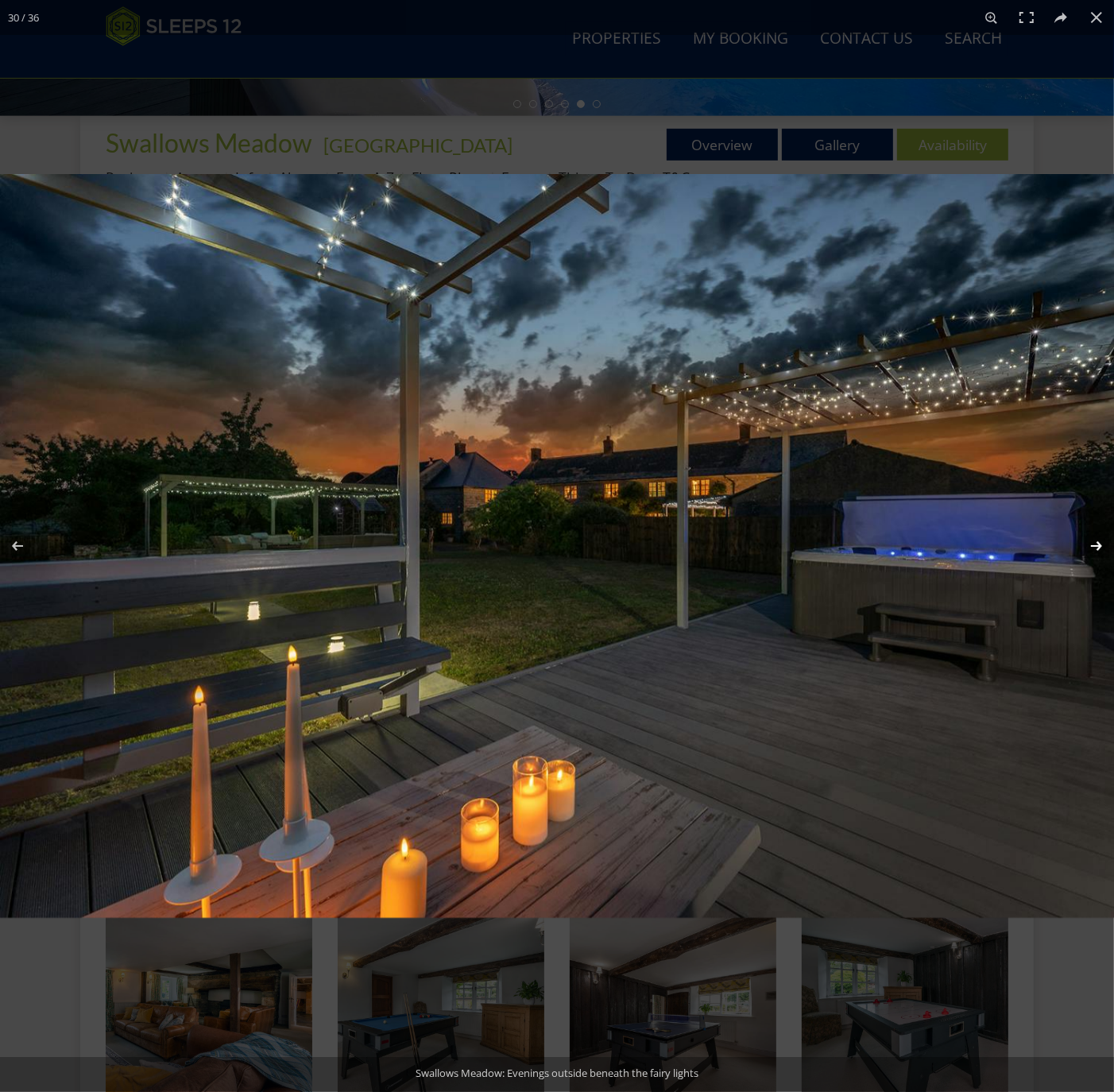
click at [1097, 544] on button at bounding box center [1086, 546] width 56 height 79
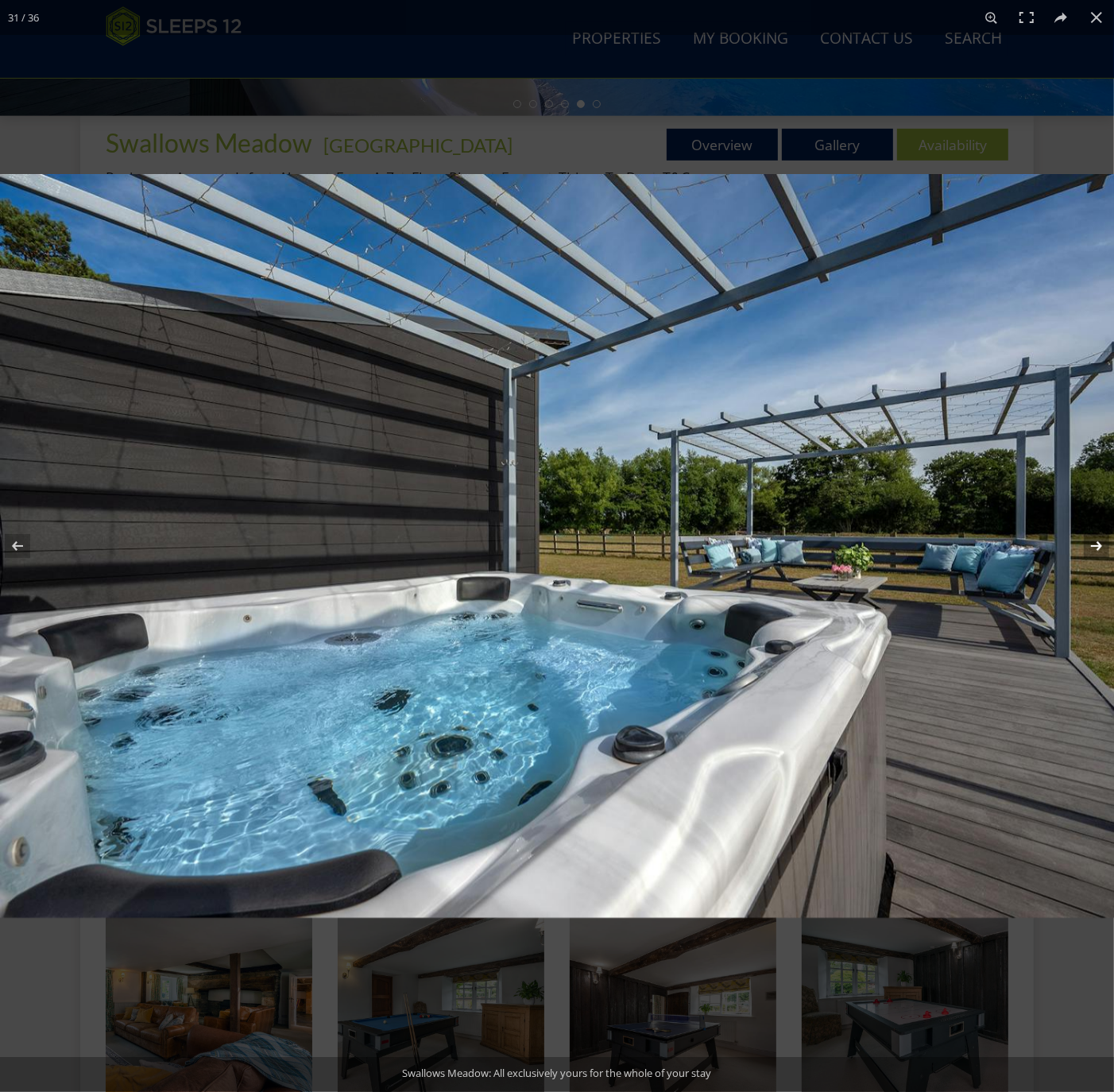
click at [1097, 544] on button at bounding box center [1086, 546] width 56 height 79
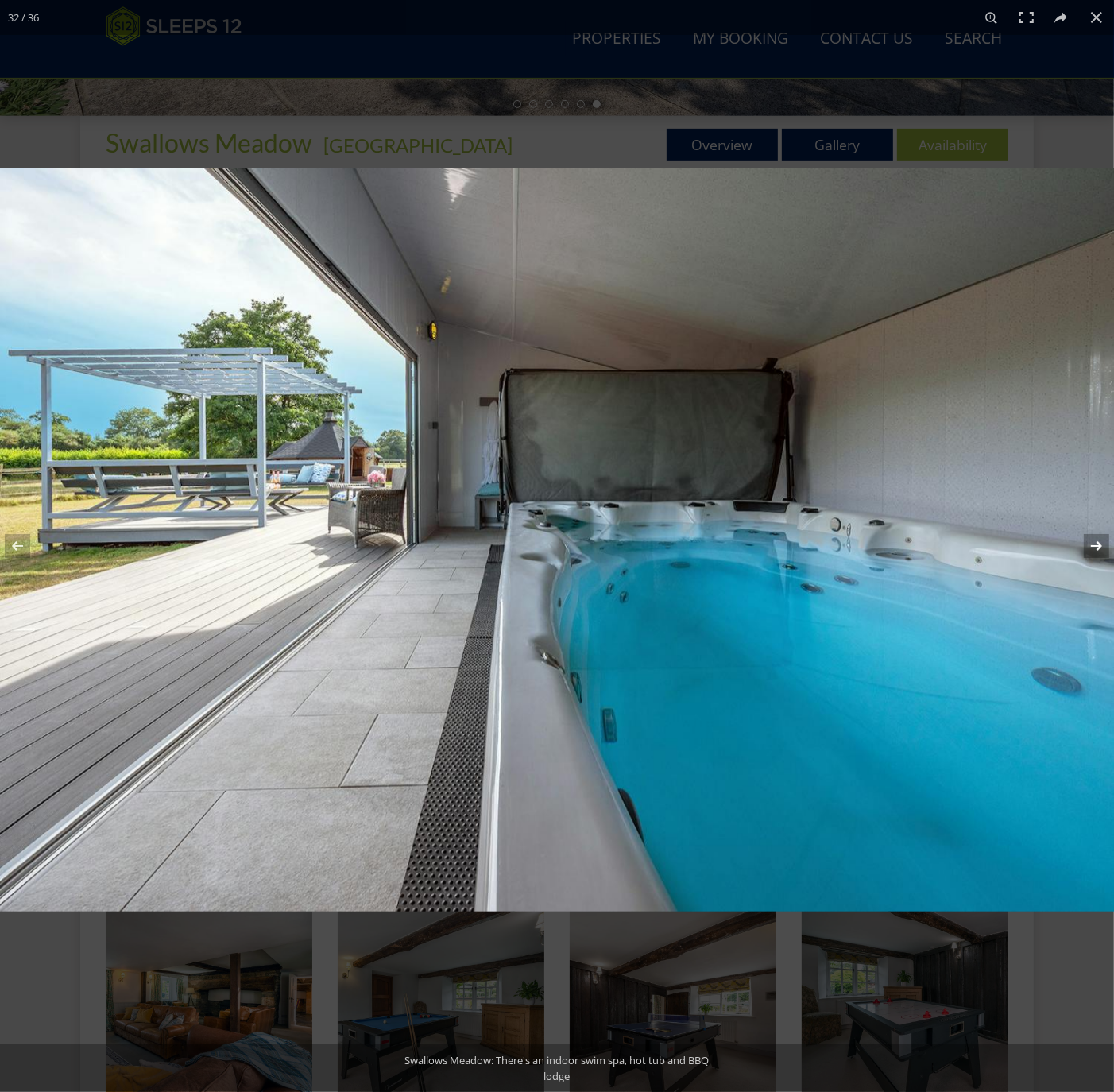
click at [1097, 544] on button at bounding box center [1086, 546] width 56 height 79
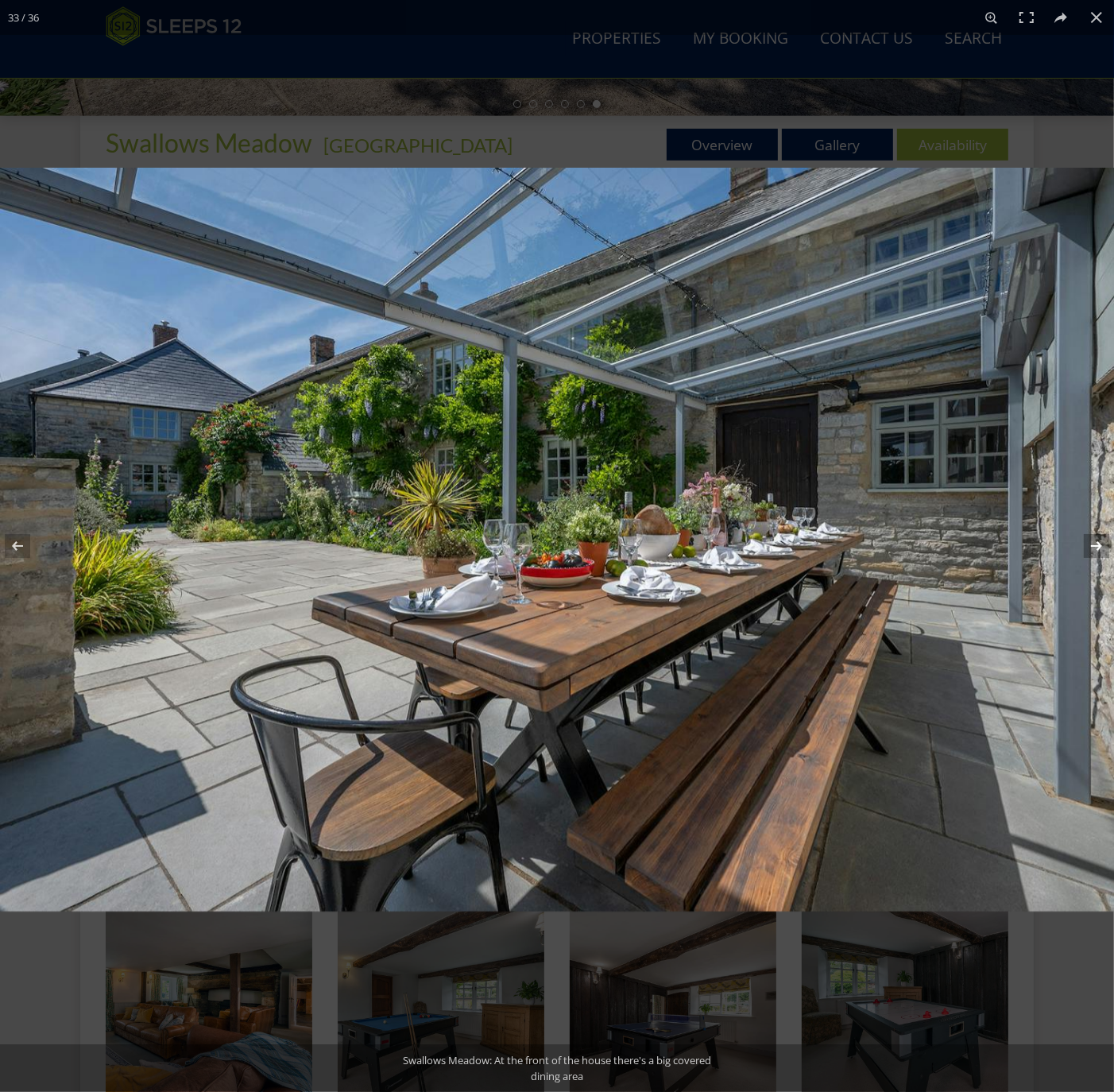
click at [1097, 544] on button at bounding box center [1086, 546] width 56 height 79
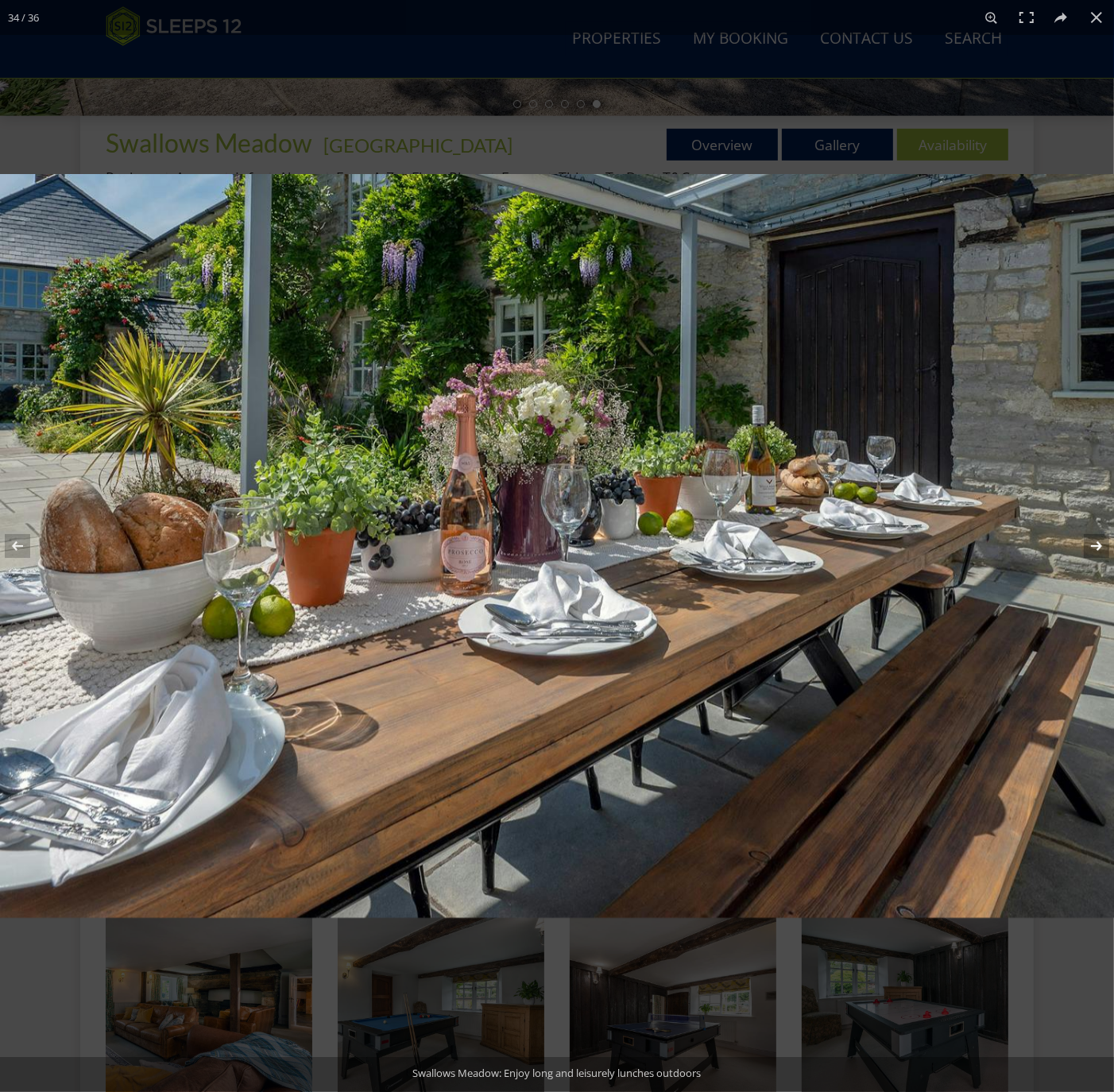
click at [1097, 544] on button at bounding box center [1086, 546] width 56 height 79
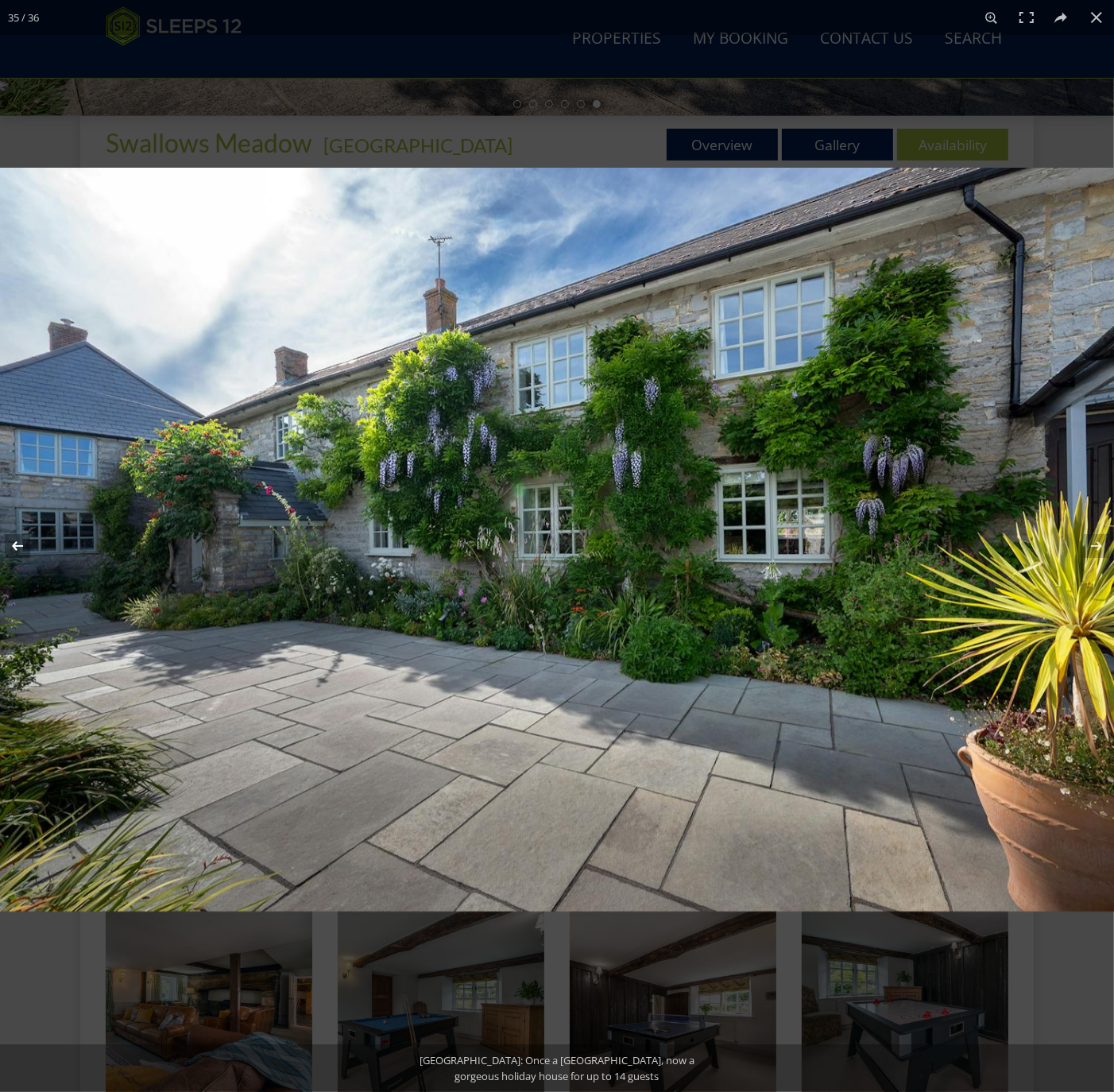
click at [16, 545] on button at bounding box center [27, 546] width 56 height 79
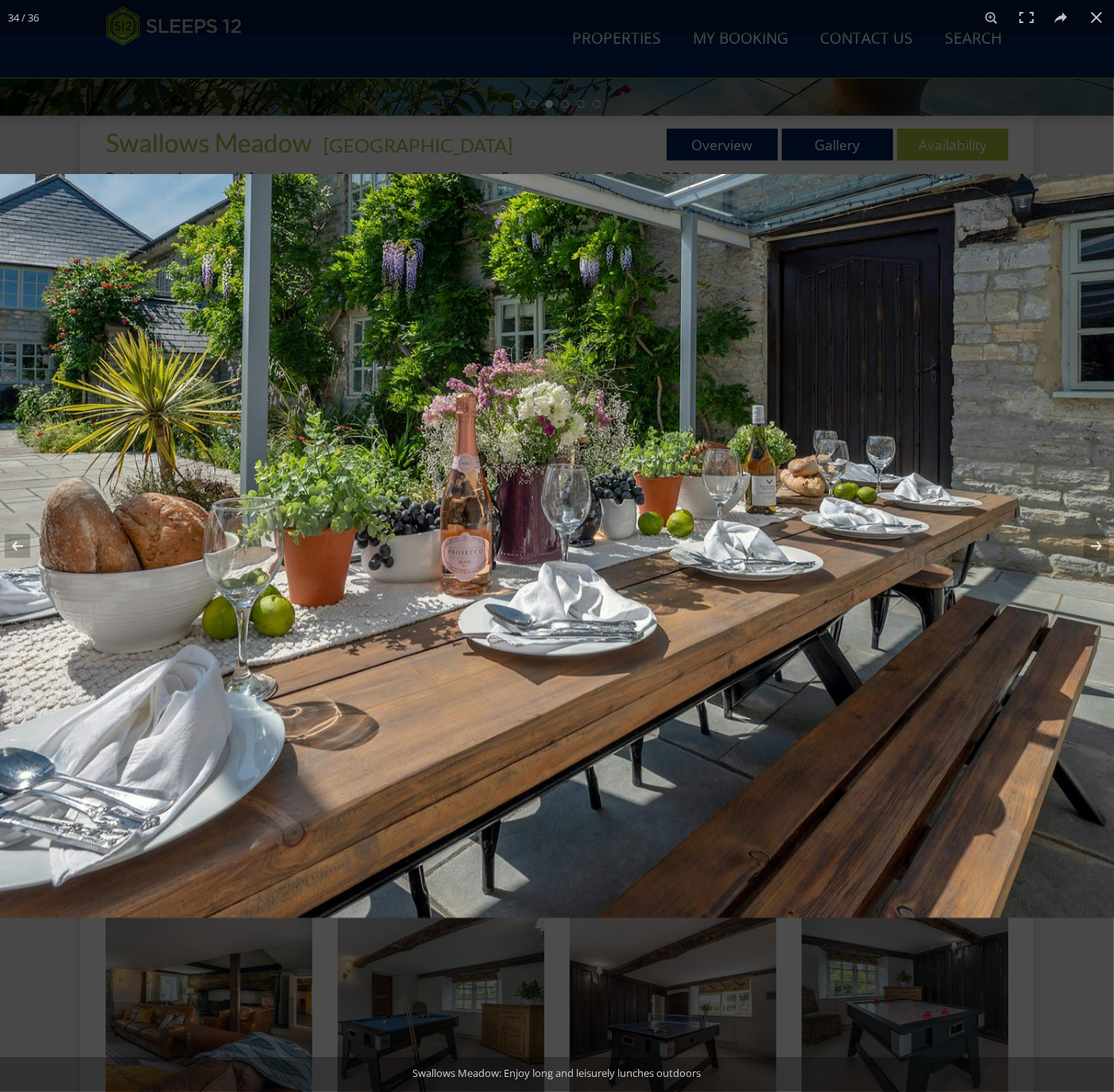
drag, startPoint x: 1093, startPoint y: 17, endPoint x: 1008, endPoint y: 94, distance: 114.7
click at [1093, 17] on button at bounding box center [1096, 18] width 35 height 35
